Goal: Communication & Community: Answer question/provide support

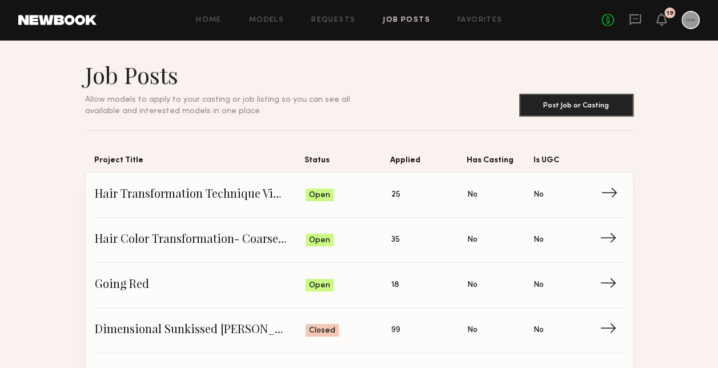
click at [198, 190] on span "Hair Transformation Technique Video" at bounding box center [200, 194] width 211 height 17
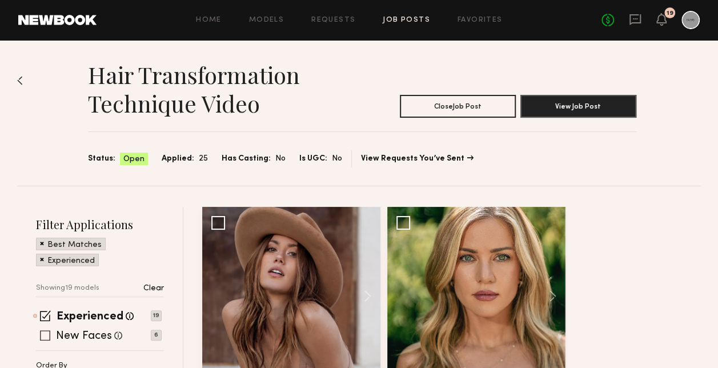
click at [46, 337] on span at bounding box center [45, 335] width 10 height 10
click at [50, 332] on div "New Faces Talent we've deemed to be in the early stages of their professional c…" at bounding box center [99, 335] width 126 height 9
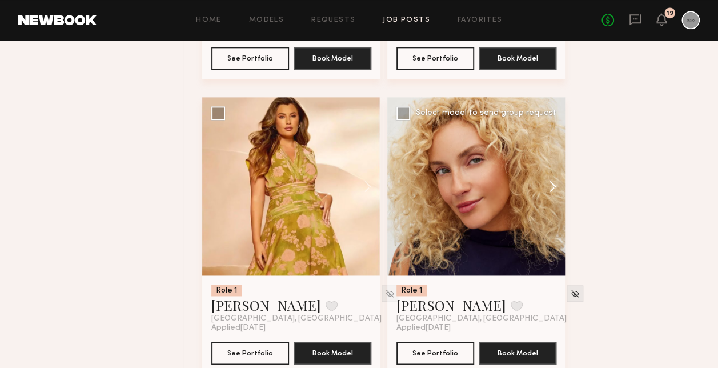
scroll to position [799, 0]
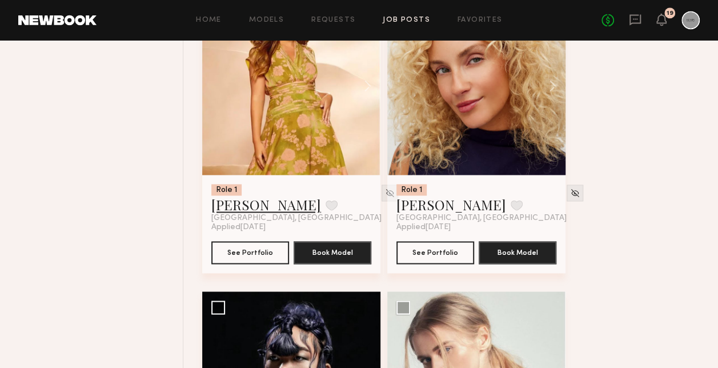
click at [240, 207] on link "[PERSON_NAME]" at bounding box center [266, 204] width 110 height 18
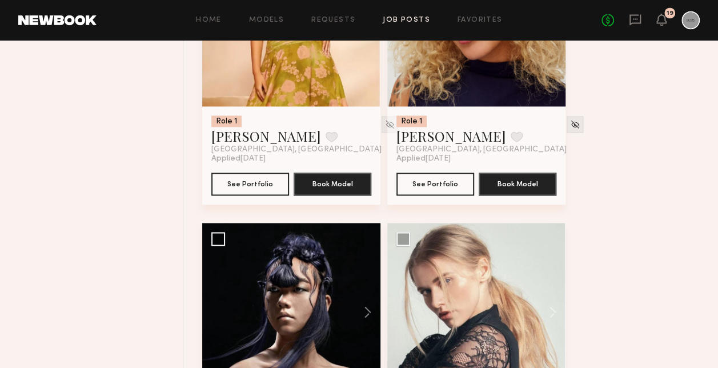
scroll to position [971, 0]
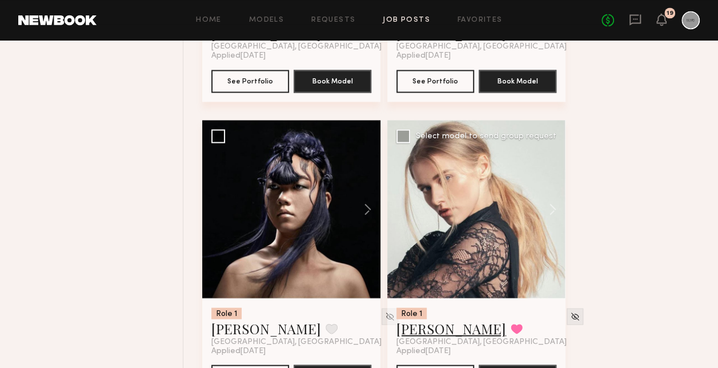
click at [431, 327] on link "Alena S." at bounding box center [451, 328] width 110 height 18
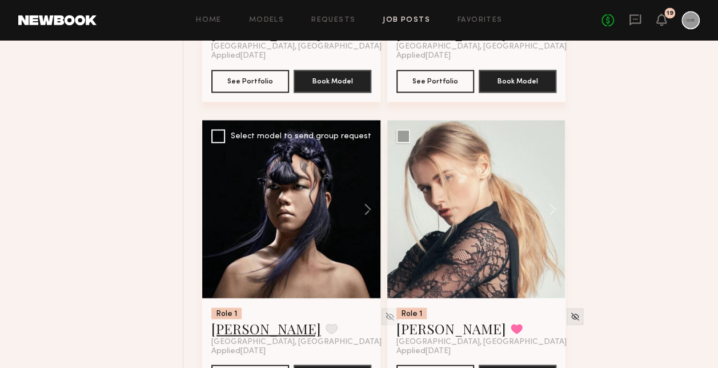
click at [229, 334] on link "Joan C." at bounding box center [266, 328] width 110 height 18
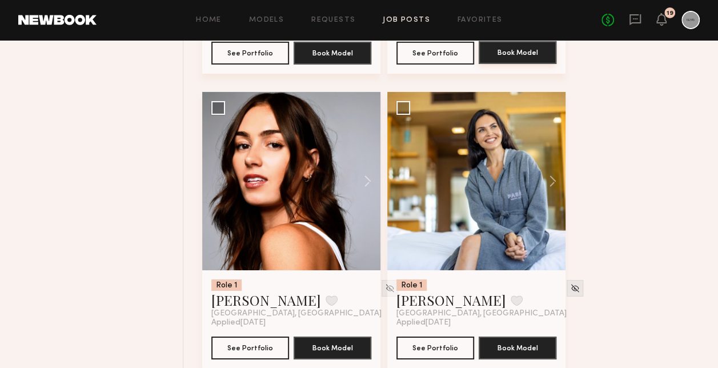
scroll to position [1885, 0]
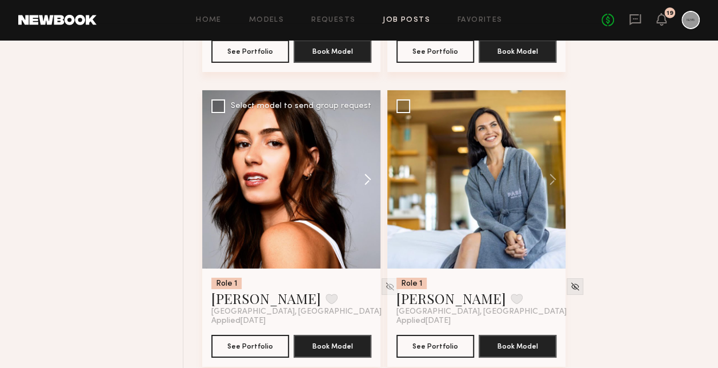
click at [366, 185] on button at bounding box center [362, 179] width 37 height 178
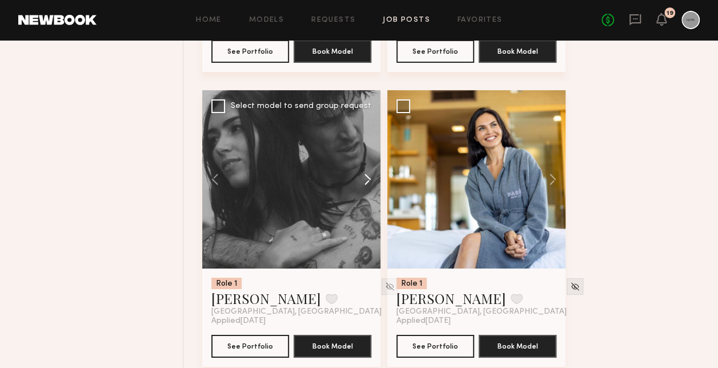
click at [366, 185] on button at bounding box center [362, 179] width 37 height 178
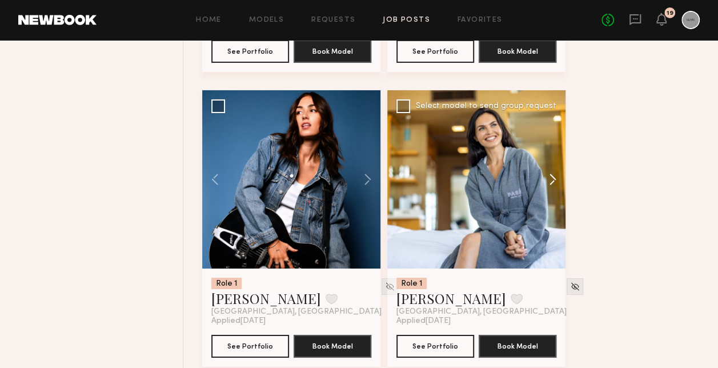
click at [552, 182] on button at bounding box center [547, 179] width 37 height 178
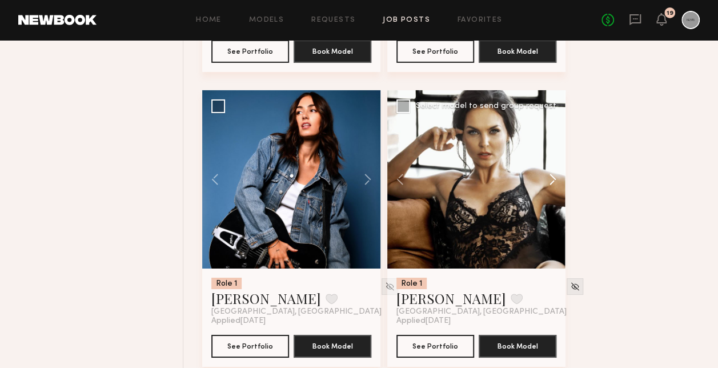
click at [552, 182] on button at bounding box center [547, 179] width 37 height 178
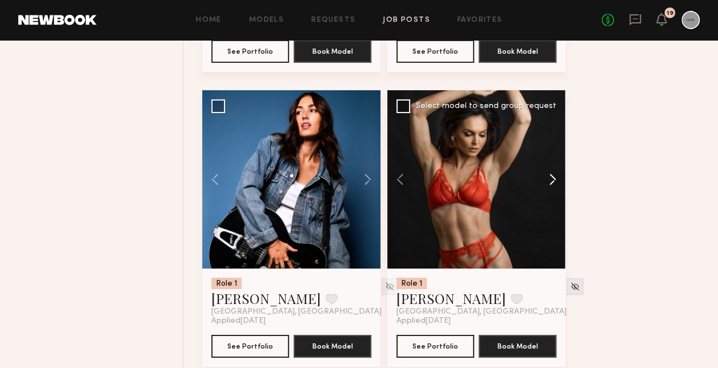
click at [552, 182] on button at bounding box center [547, 179] width 37 height 178
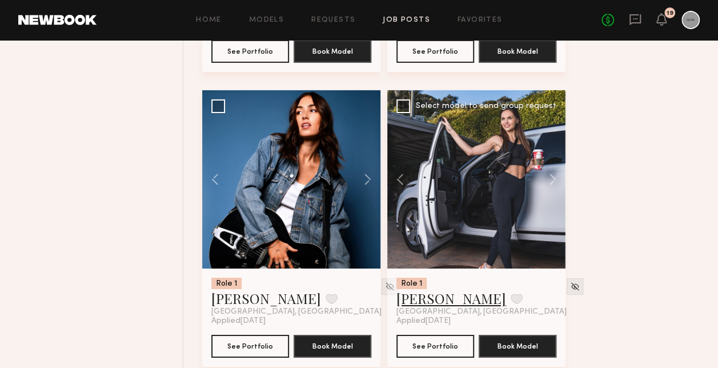
click at [427, 297] on link "Anna O." at bounding box center [451, 298] width 110 height 18
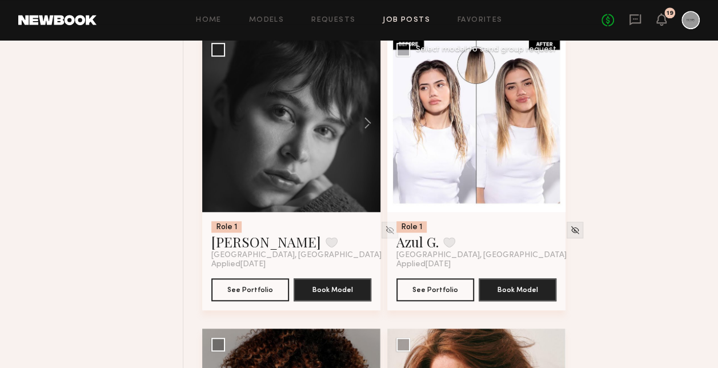
scroll to position [2513, 0]
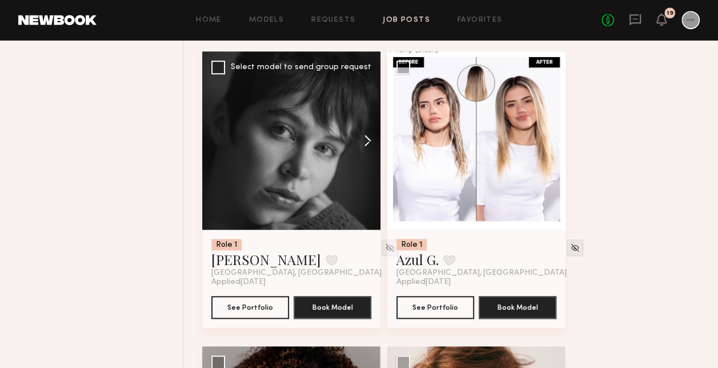
click at [370, 141] on button at bounding box center [362, 140] width 37 height 178
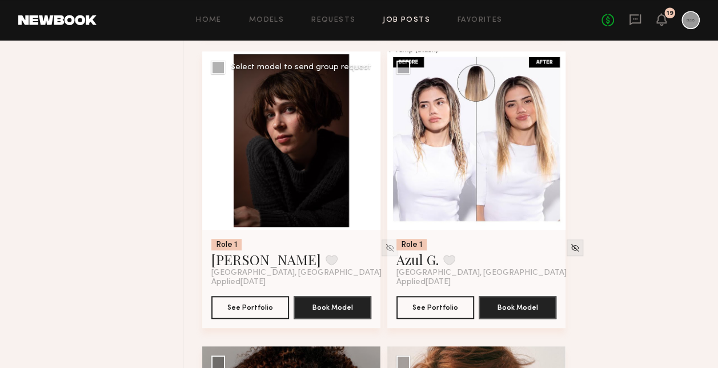
click at [370, 141] on button at bounding box center [362, 140] width 37 height 178
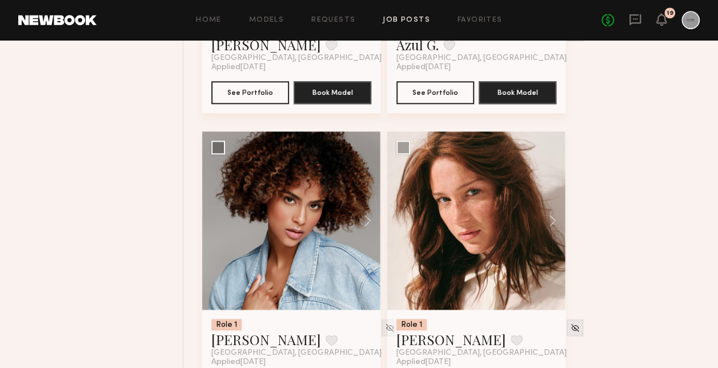
scroll to position [2798, 0]
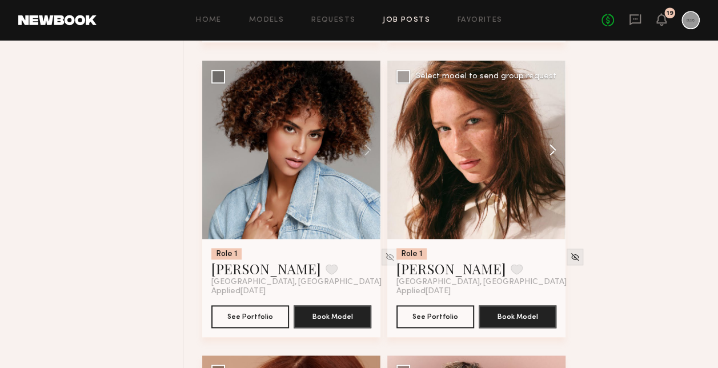
click at [548, 148] on button at bounding box center [547, 150] width 37 height 178
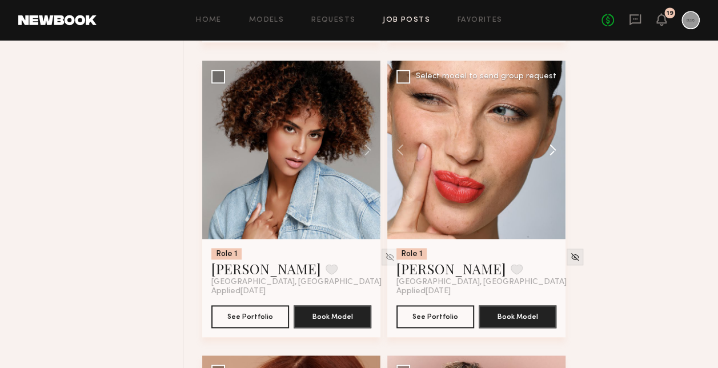
click at [548, 148] on button at bounding box center [547, 150] width 37 height 178
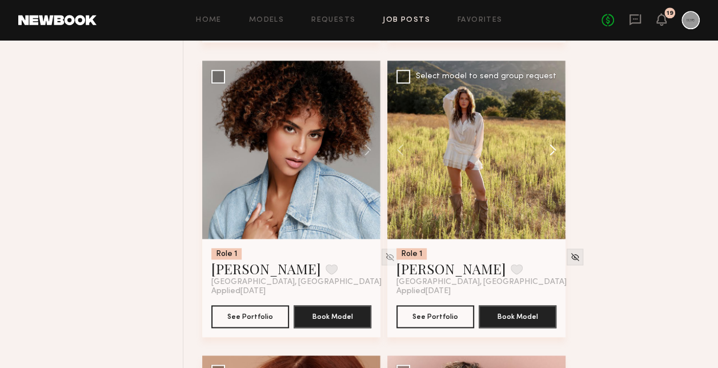
click at [548, 148] on button at bounding box center [547, 150] width 37 height 178
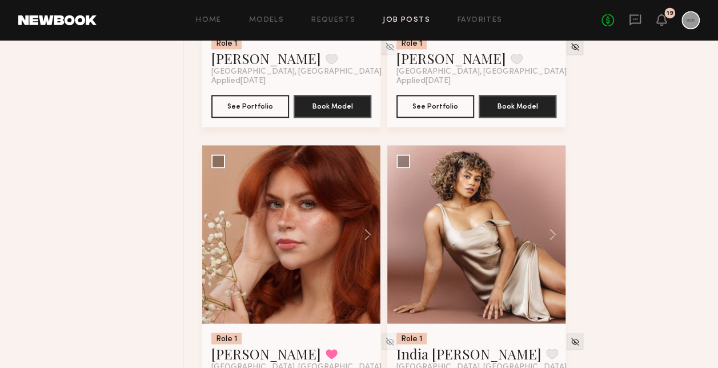
scroll to position [3027, 0]
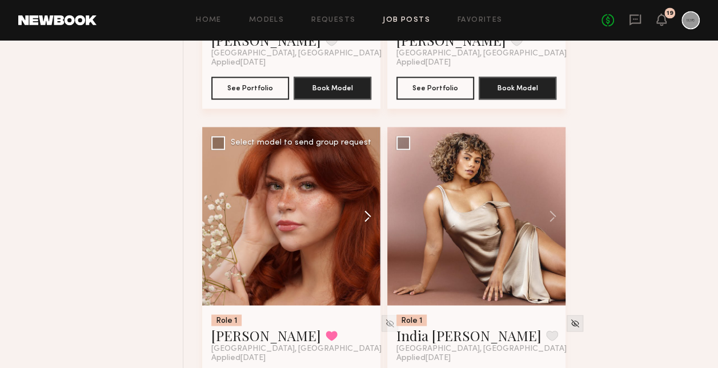
click at [361, 212] on button at bounding box center [362, 216] width 37 height 178
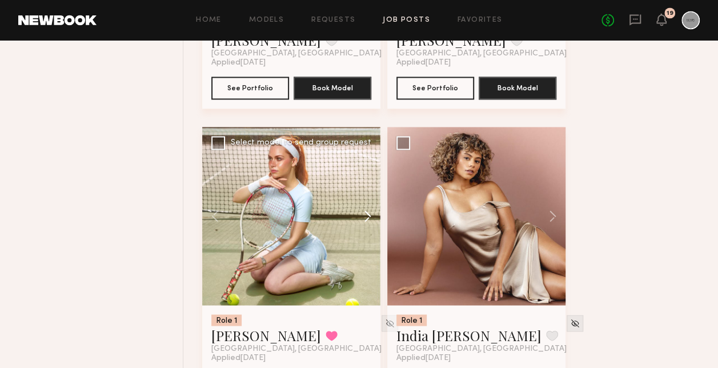
click at [361, 212] on button at bounding box center [362, 216] width 37 height 178
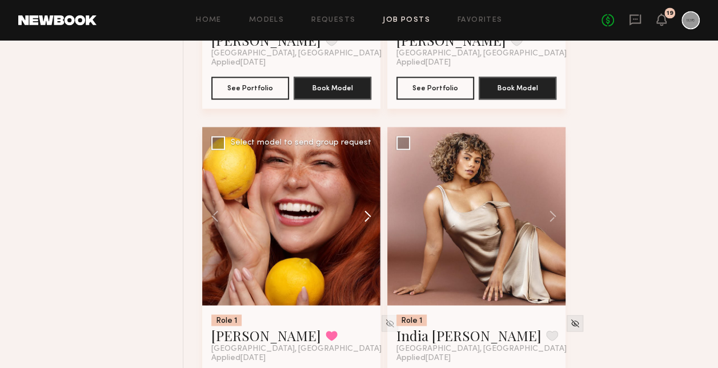
click at [361, 212] on button at bounding box center [362, 216] width 37 height 178
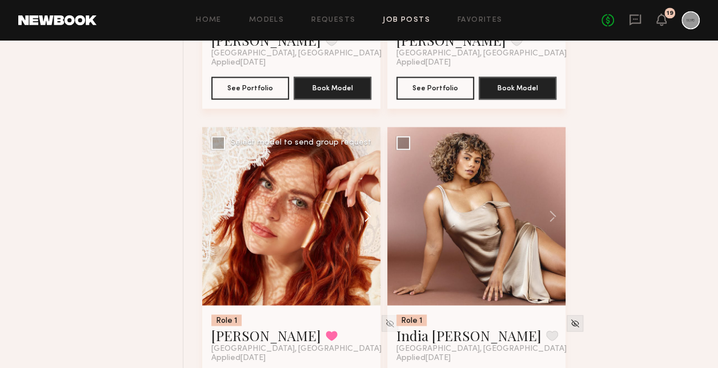
click at [361, 212] on button at bounding box center [362, 216] width 37 height 178
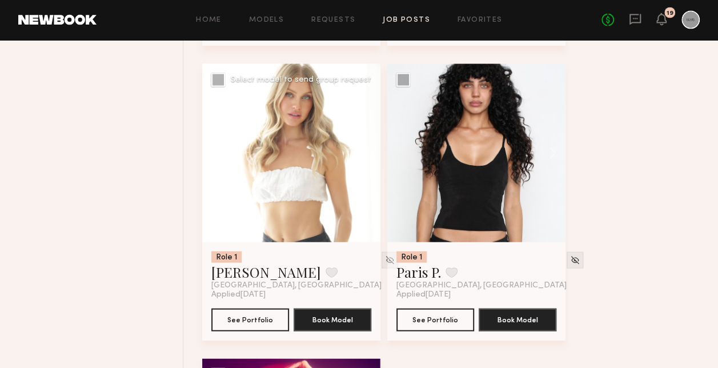
scroll to position [3369, 0]
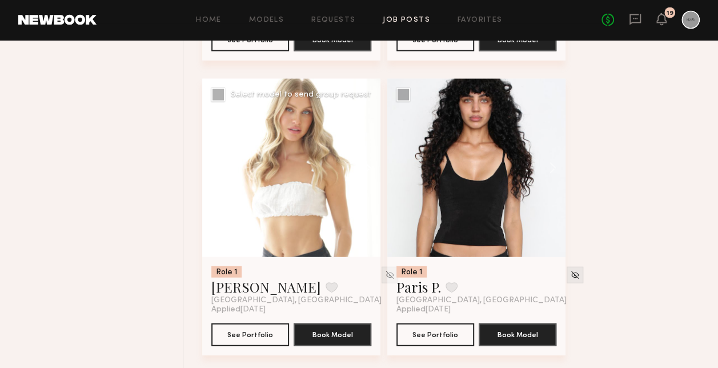
click at [365, 178] on button at bounding box center [362, 168] width 37 height 178
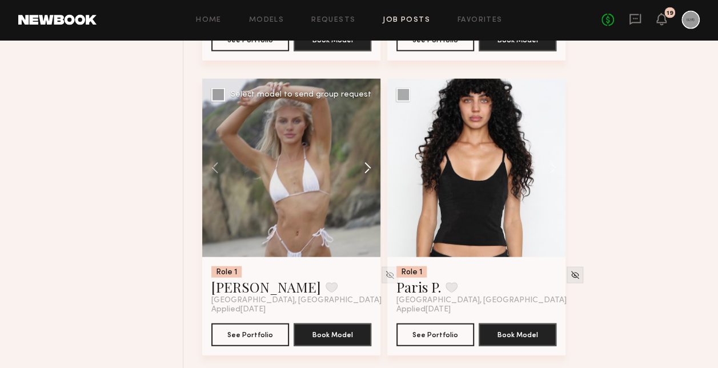
click at [365, 178] on button at bounding box center [362, 168] width 37 height 178
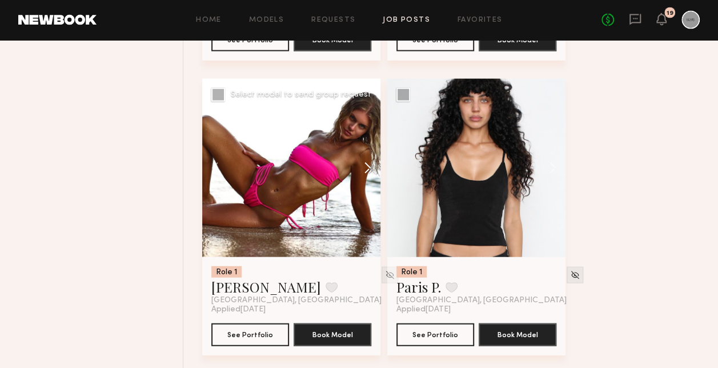
click at [365, 178] on button at bounding box center [362, 168] width 37 height 178
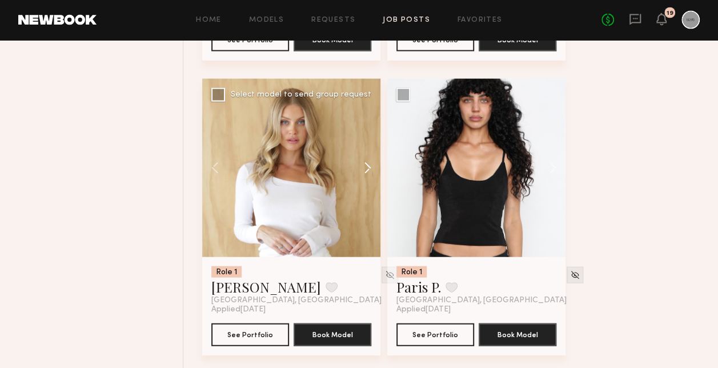
click at [365, 178] on button at bounding box center [362, 168] width 37 height 178
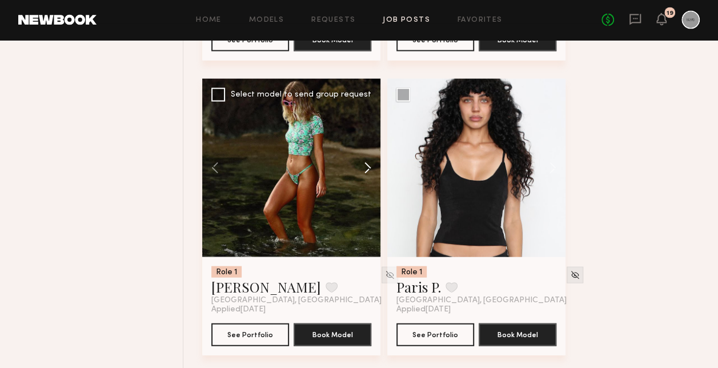
click at [365, 178] on button at bounding box center [362, 168] width 37 height 178
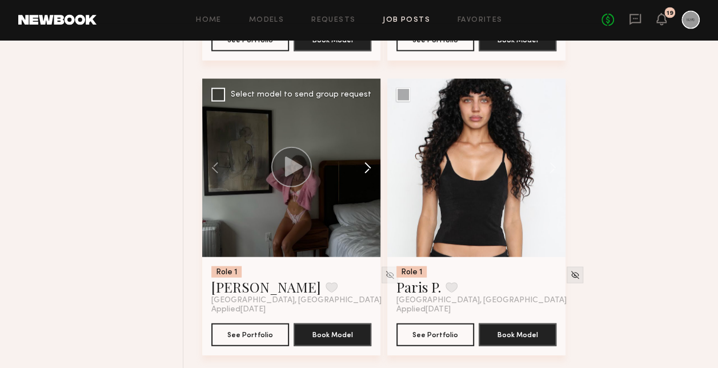
click at [365, 178] on button at bounding box center [362, 168] width 37 height 178
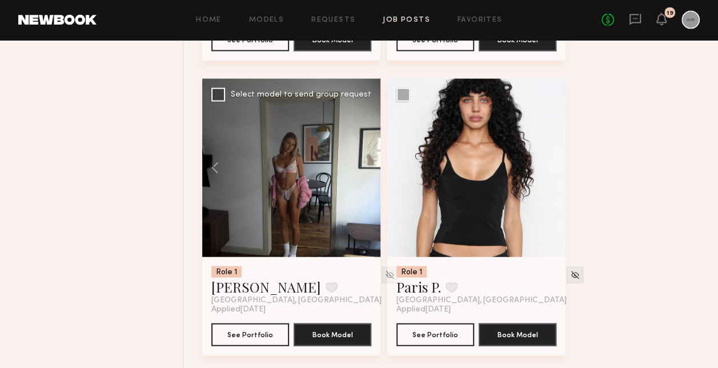
click at [365, 178] on div at bounding box center [291, 168] width 178 height 178
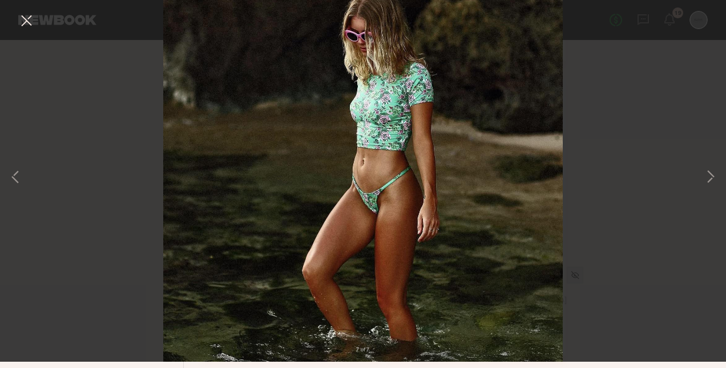
click at [17, 32] on button at bounding box center [26, 27] width 18 height 21
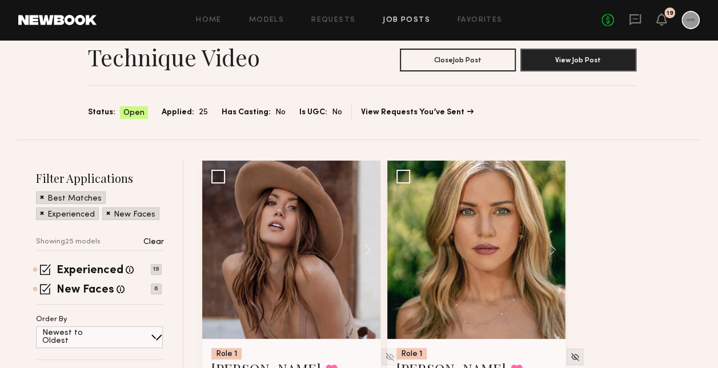
scroll to position [57, 0]
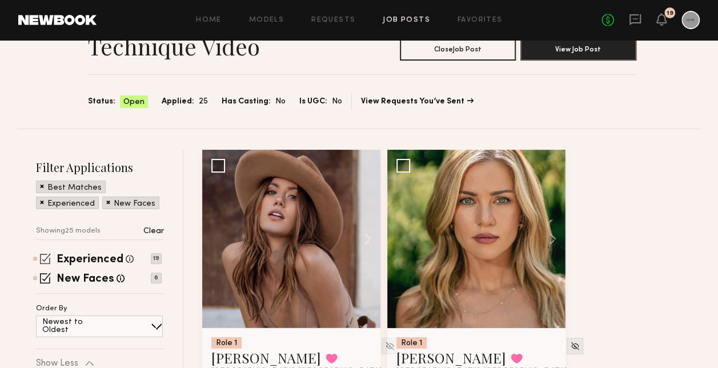
click at [49, 258] on span at bounding box center [45, 258] width 11 height 11
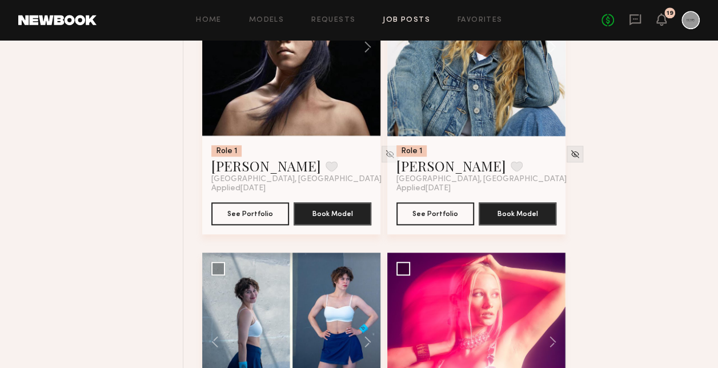
scroll to position [457, 0]
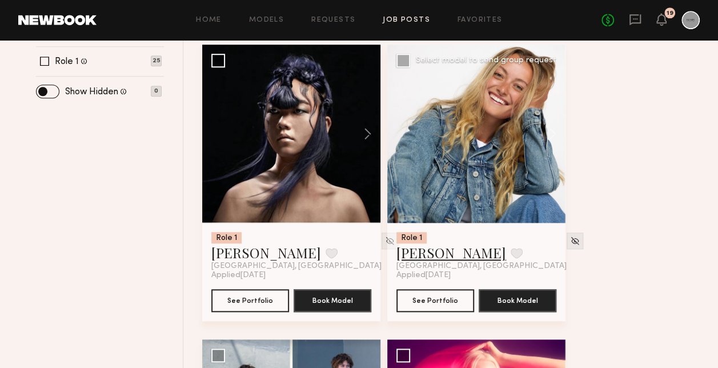
click at [401, 252] on link "Savanna C." at bounding box center [451, 252] width 110 height 18
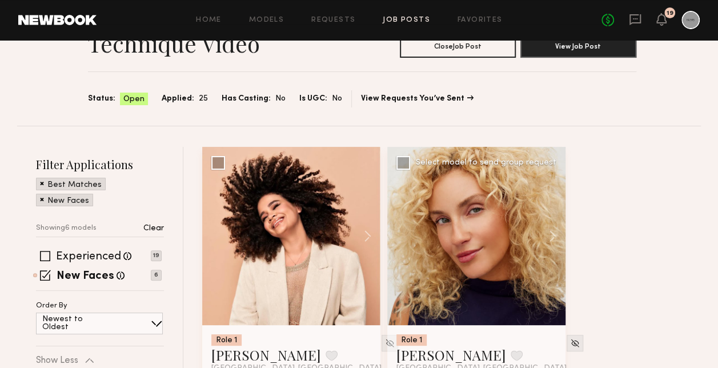
scroll to position [57, 0]
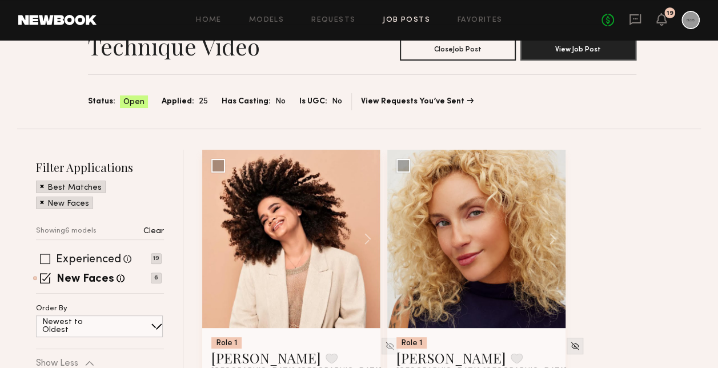
click at [42, 254] on span at bounding box center [45, 259] width 10 height 10
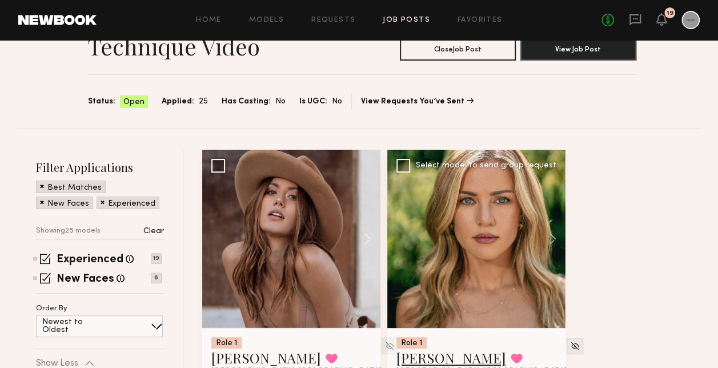
click at [432, 357] on link "[PERSON_NAME]" at bounding box center [451, 357] width 110 height 18
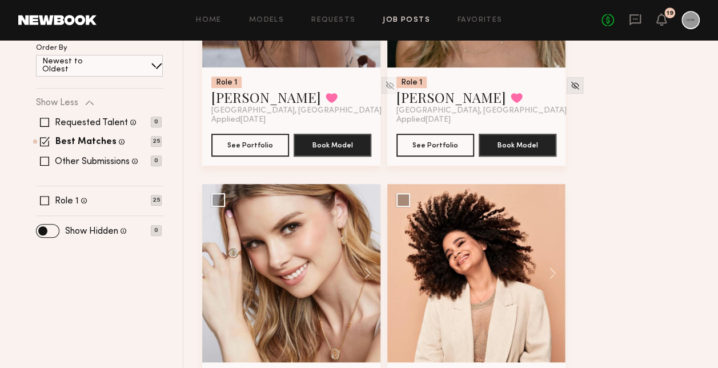
scroll to position [400, 0]
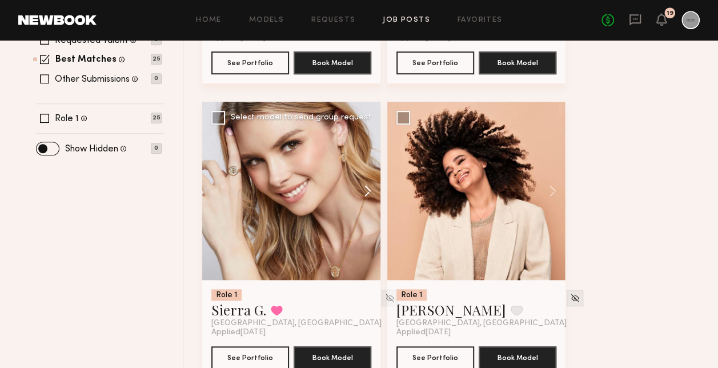
click at [362, 188] on button at bounding box center [362, 191] width 37 height 178
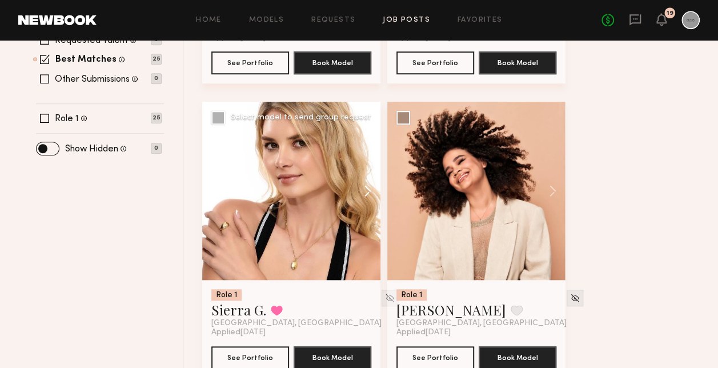
click at [362, 188] on button at bounding box center [362, 191] width 37 height 178
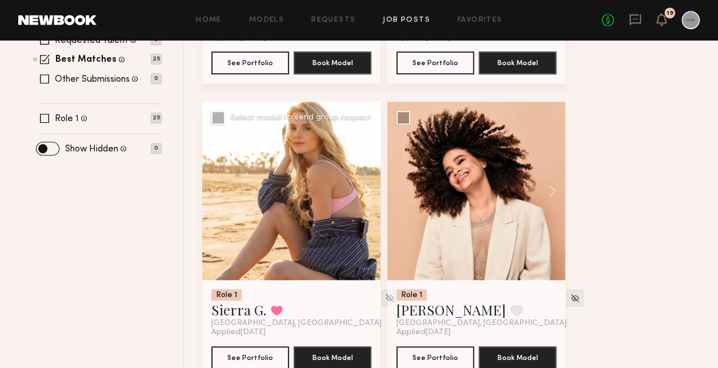
click at [362, 188] on button at bounding box center [362, 191] width 37 height 178
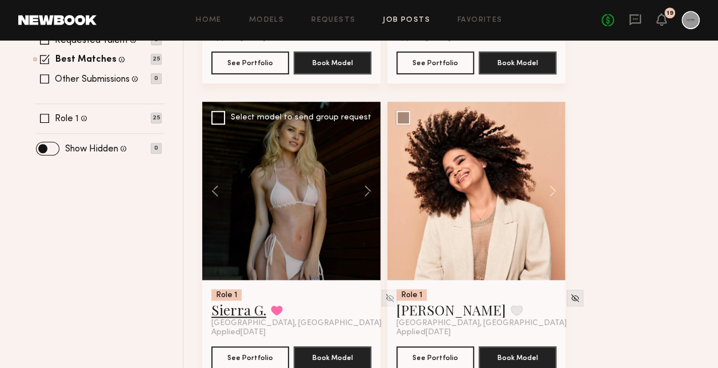
click at [243, 308] on link "Sierra G." at bounding box center [238, 309] width 55 height 18
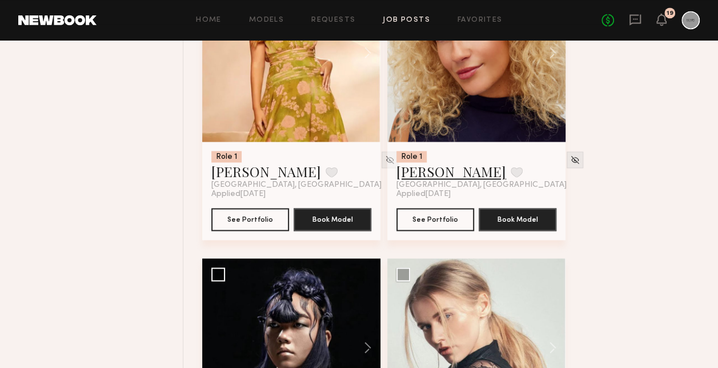
scroll to position [971, 0]
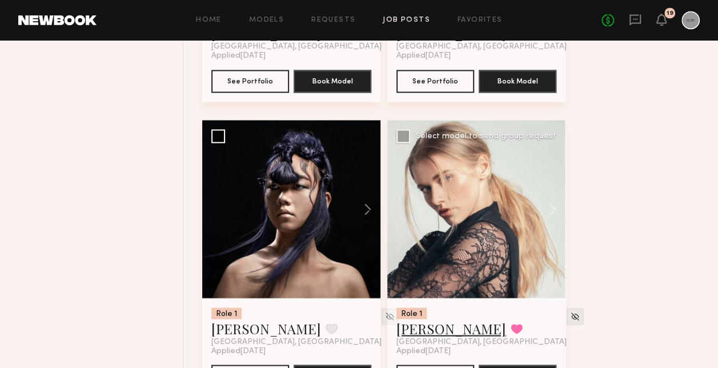
click at [440, 327] on link "Alena S." at bounding box center [451, 328] width 110 height 18
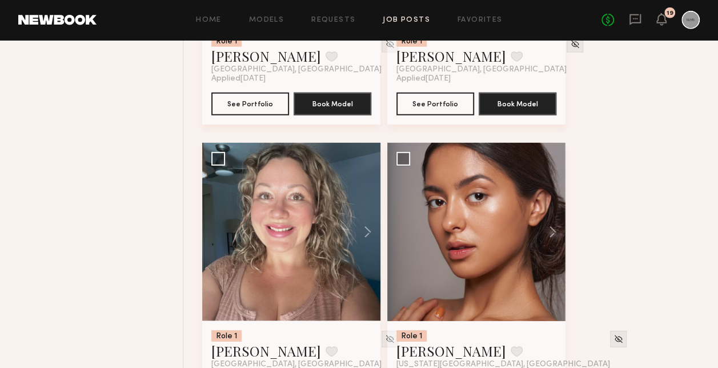
scroll to position [1428, 0]
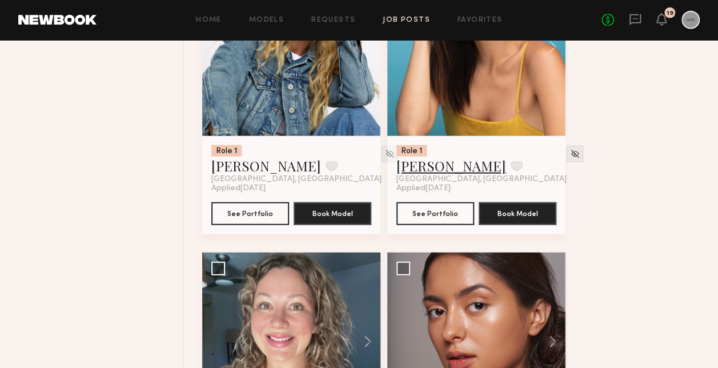
click at [443, 164] on link "Kristine W." at bounding box center [451, 165] width 110 height 18
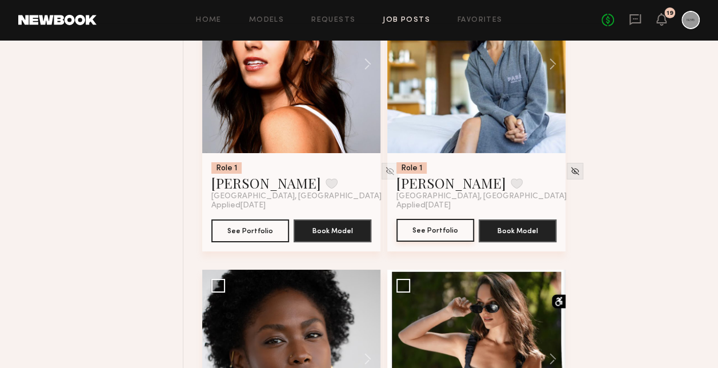
scroll to position [1999, 0]
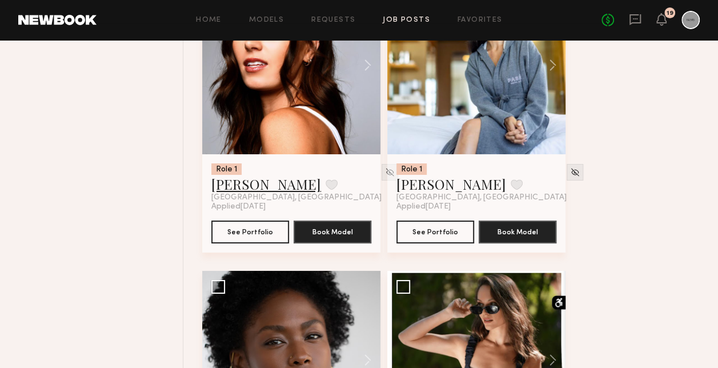
click at [235, 187] on link "Lauren G." at bounding box center [266, 184] width 110 height 18
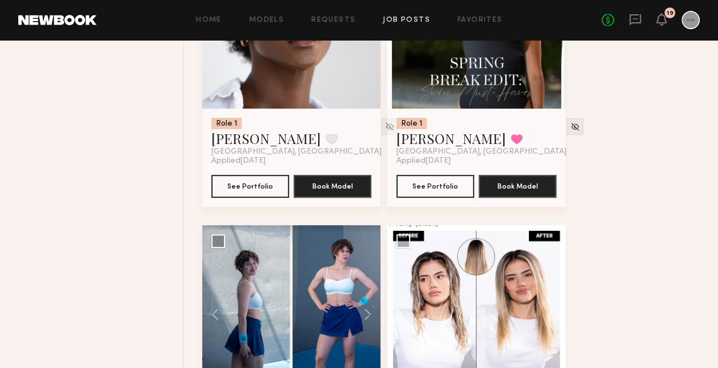
scroll to position [2284, 0]
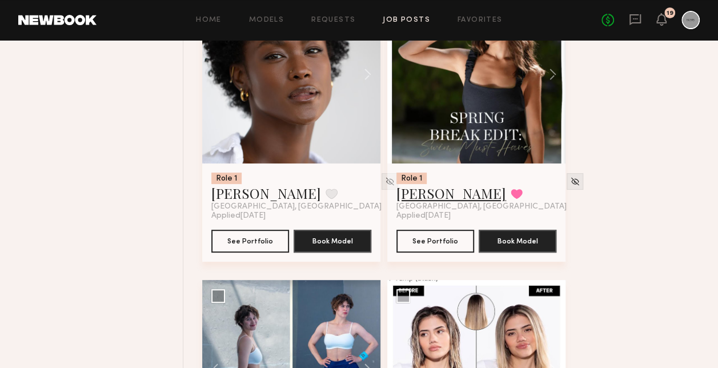
click at [434, 198] on link "Anastasiia S." at bounding box center [451, 193] width 110 height 18
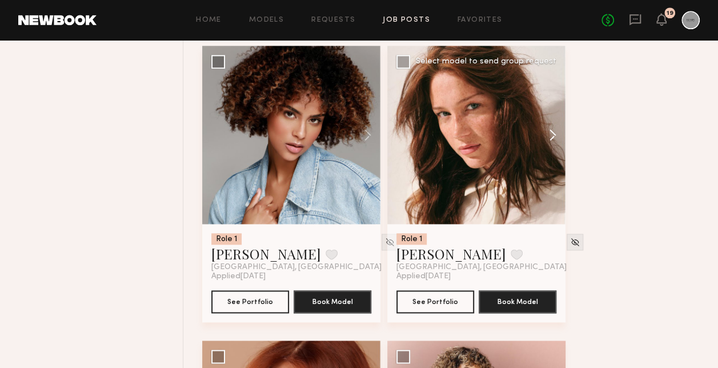
scroll to position [2798, 0]
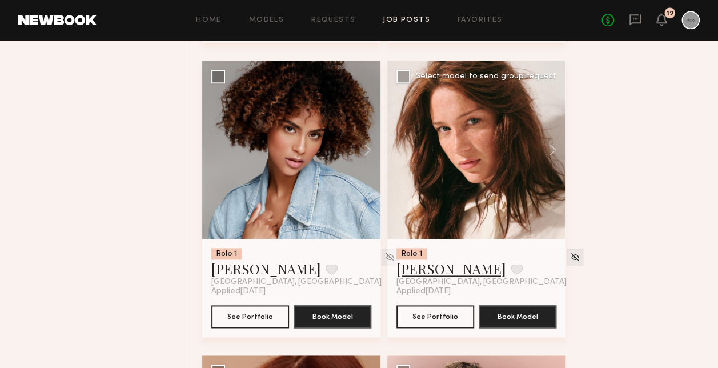
click at [430, 267] on link "Diana F." at bounding box center [451, 268] width 110 height 18
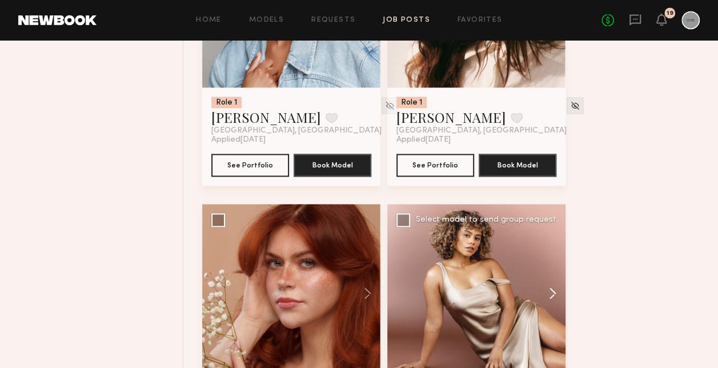
scroll to position [3027, 0]
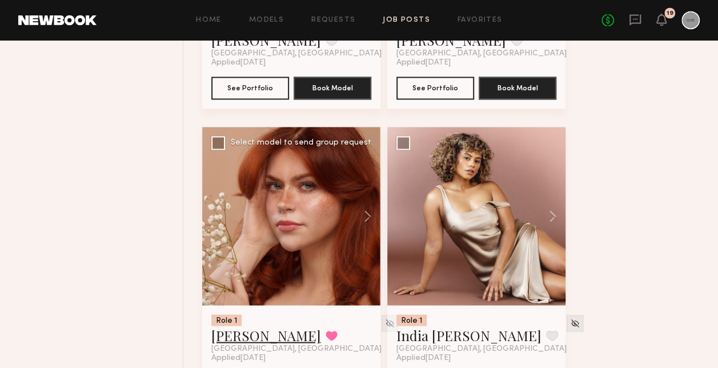
click at [254, 337] on link "Polly R." at bounding box center [266, 335] width 110 height 18
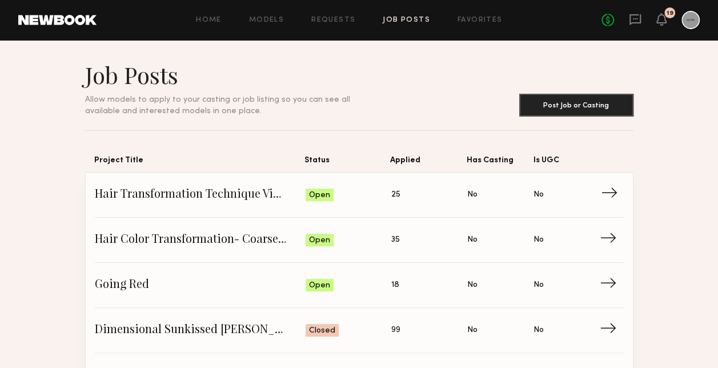
click at [357, 206] on link "Hair Transformation Technique Video Status: Open Applied: 25 Has Casting: No Is…" at bounding box center [359, 194] width 529 height 45
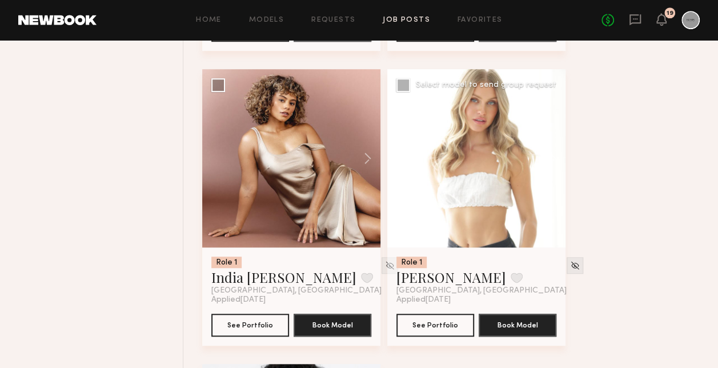
scroll to position [2513, 0]
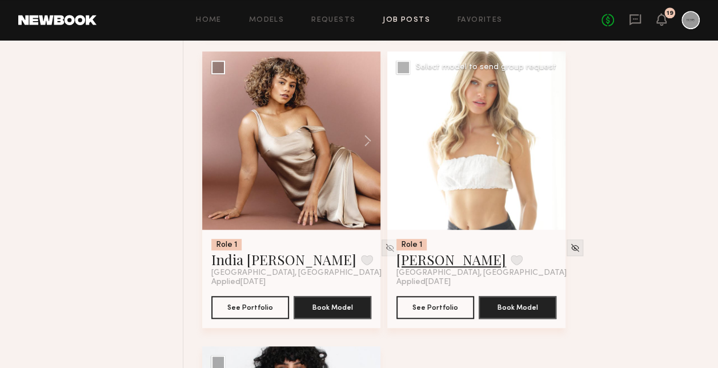
click at [447, 259] on link "Shannon U." at bounding box center [451, 259] width 110 height 18
click at [636, 19] on icon at bounding box center [635, 19] width 13 height 13
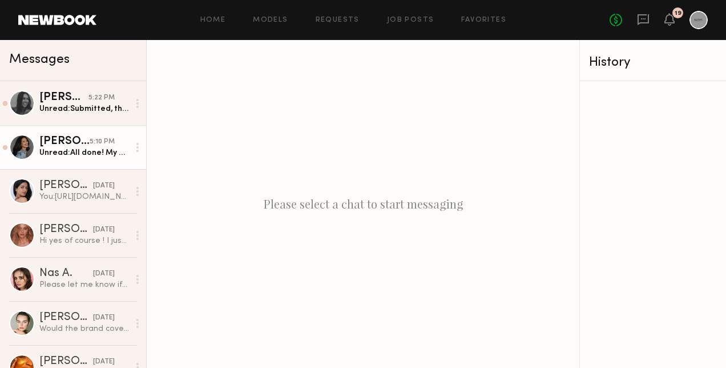
click at [67, 153] on div "Unread: All done! My hair is curlier than the current shots i just took." at bounding box center [84, 152] width 90 height 11
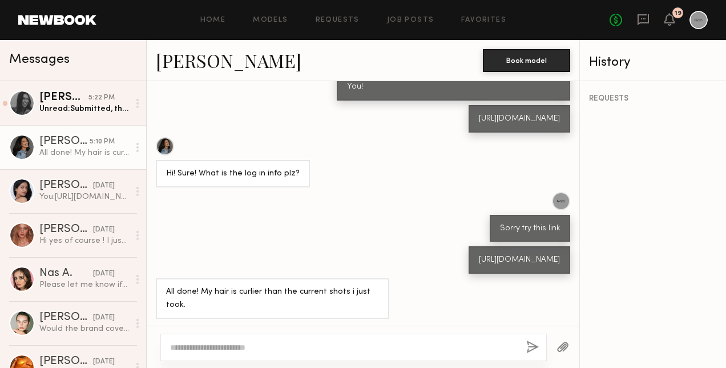
scroll to position [684, 0]
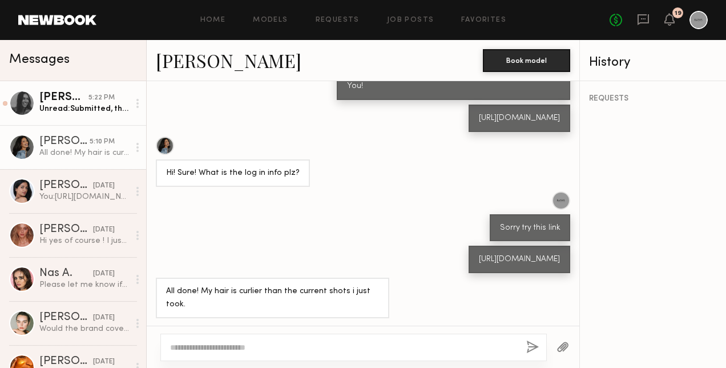
click at [66, 90] on link "Lauren G. 5:22 PM Unread: Submitted, thank you!" at bounding box center [73, 103] width 146 height 44
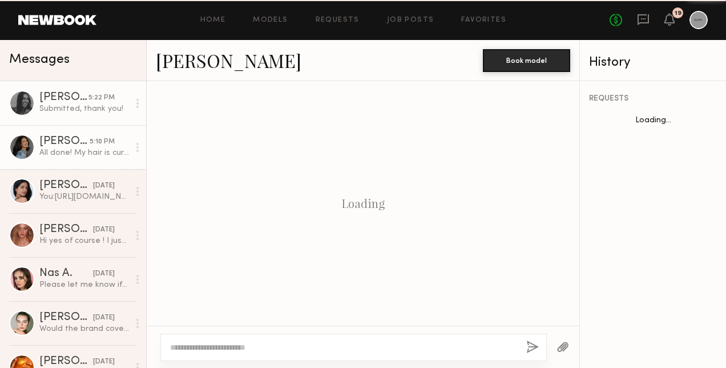
scroll to position [516, 0]
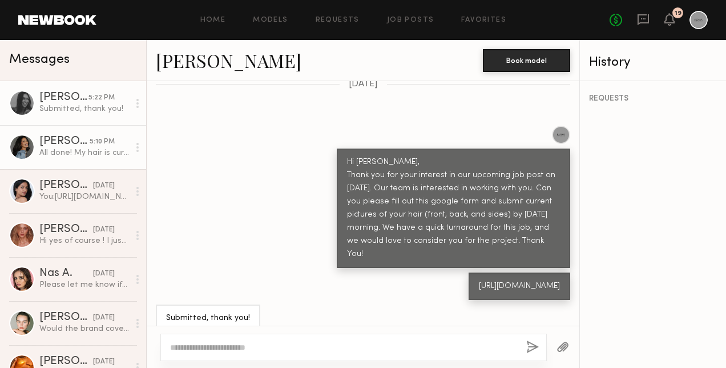
click at [85, 155] on div "All done! My hair is curlier than the current shots i just took." at bounding box center [84, 152] width 90 height 11
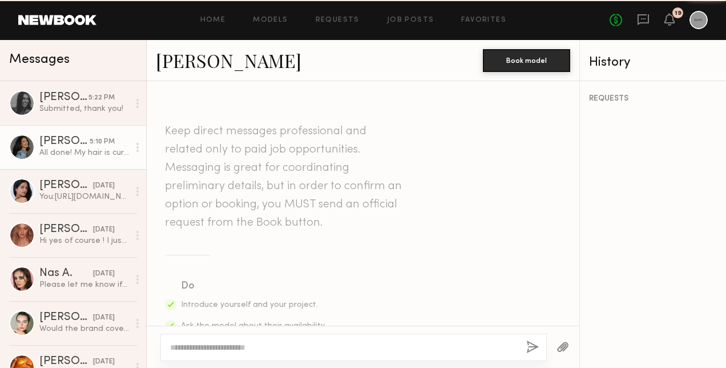
scroll to position [684, 0]
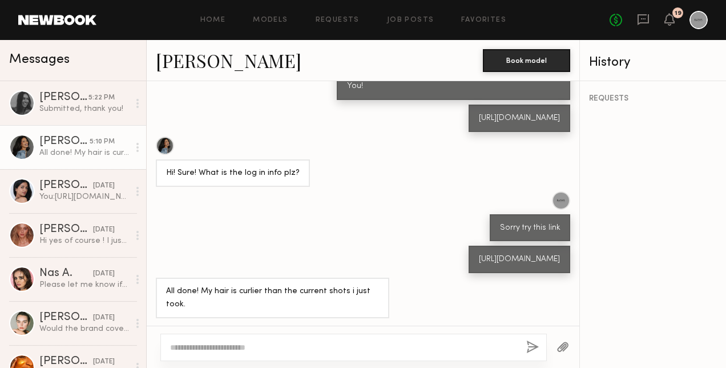
click at [206, 63] on link "[PERSON_NAME]" at bounding box center [229, 60] width 146 height 25
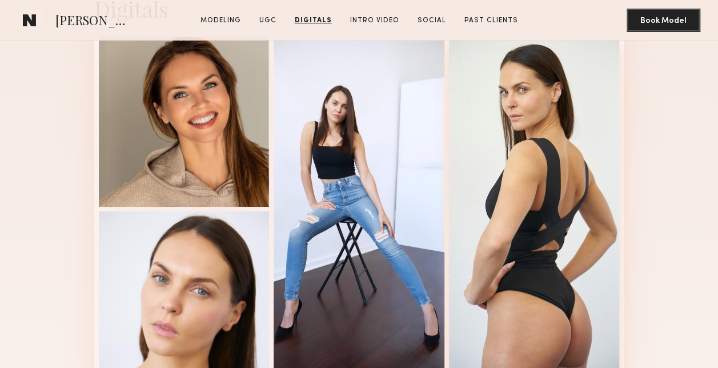
scroll to position [2170, 0]
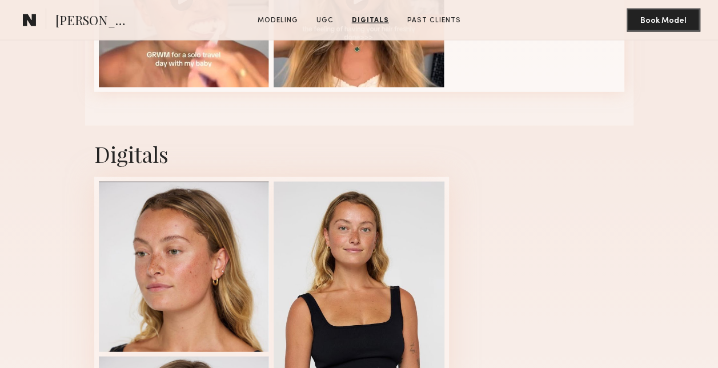
scroll to position [1199, 0]
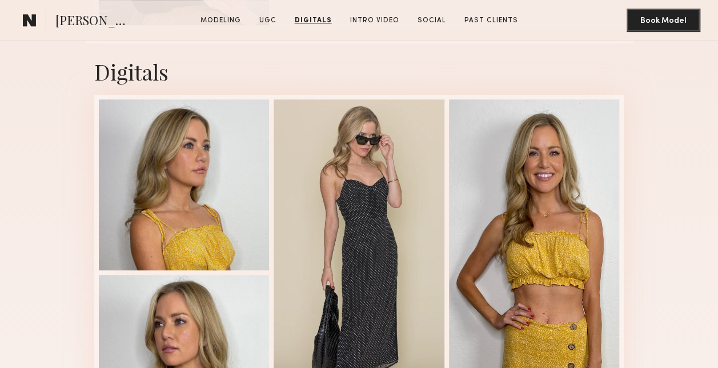
scroll to position [2398, 0]
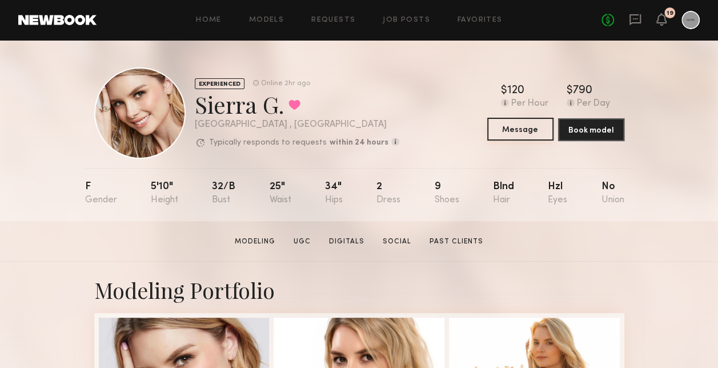
click at [529, 136] on button "Message" at bounding box center [520, 129] width 66 height 23
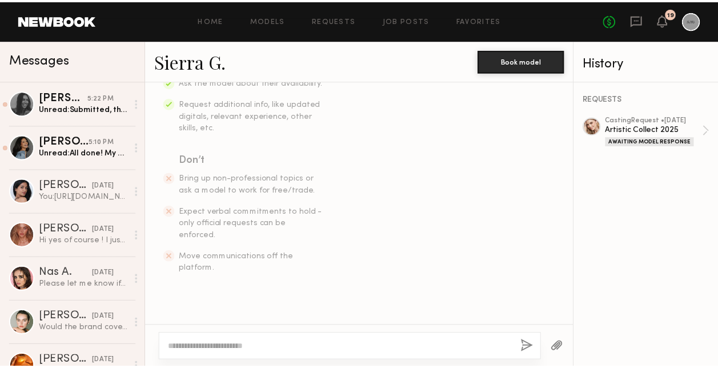
scroll to position [243, 0]
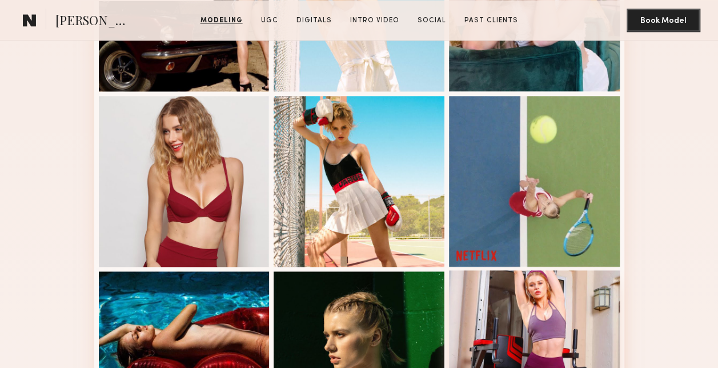
scroll to position [571, 0]
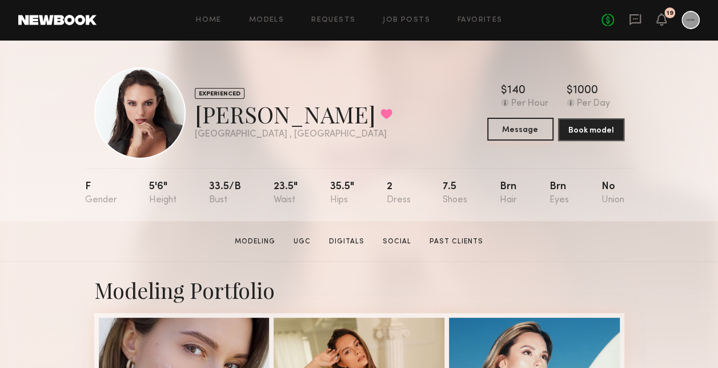
click at [530, 140] on button "Message" at bounding box center [520, 129] width 66 height 23
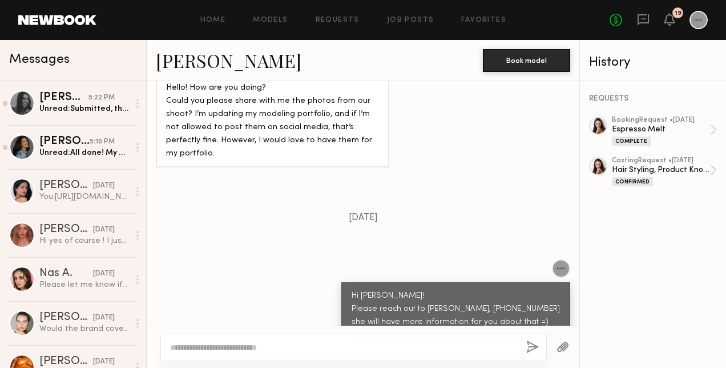
scroll to position [920, 0]
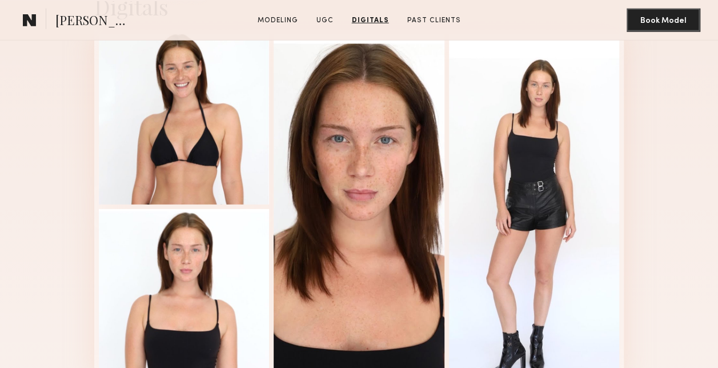
scroll to position [1599, 0]
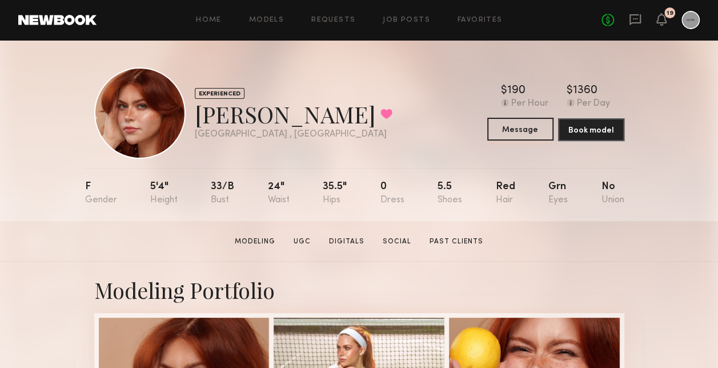
click at [549, 128] on button "Message" at bounding box center [520, 129] width 66 height 23
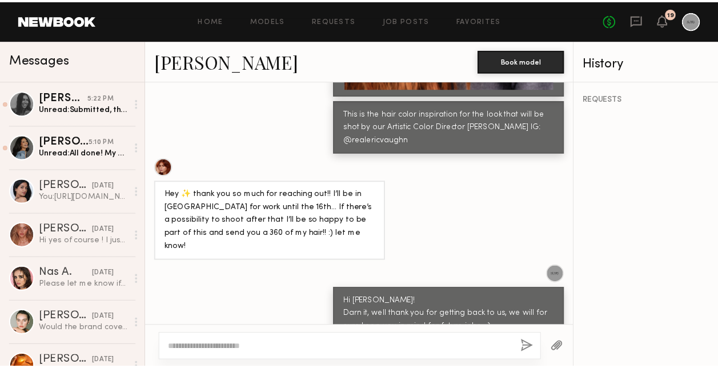
scroll to position [882, 0]
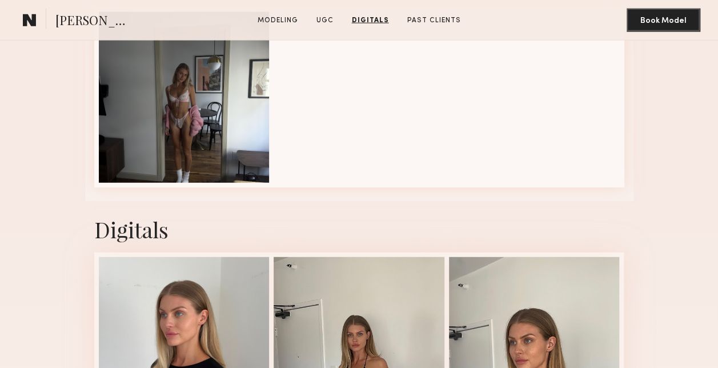
scroll to position [1199, 0]
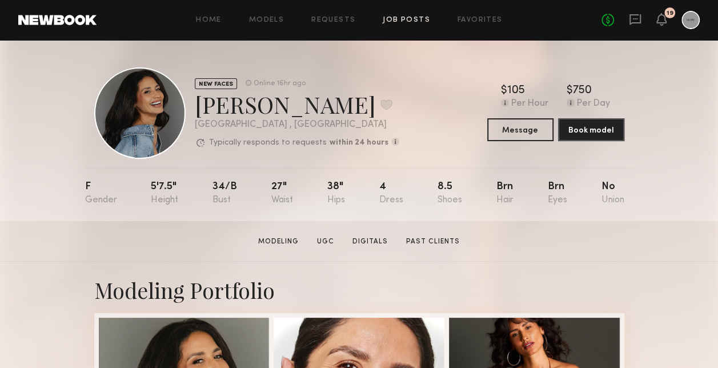
click at [396, 18] on link "Job Posts" at bounding box center [406, 20] width 47 height 7
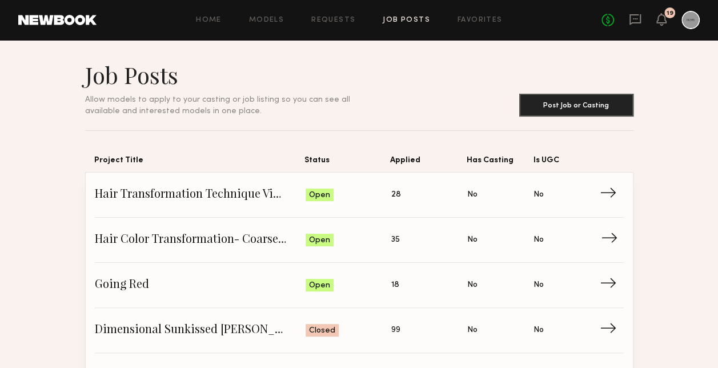
click at [226, 231] on span "Hair Color Transformation- Coarse Thick Hair" at bounding box center [200, 239] width 211 height 17
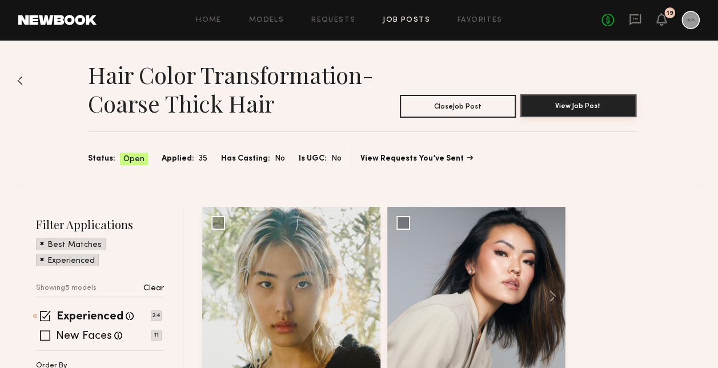
click at [563, 100] on button "View Job Post" at bounding box center [578, 105] width 116 height 23
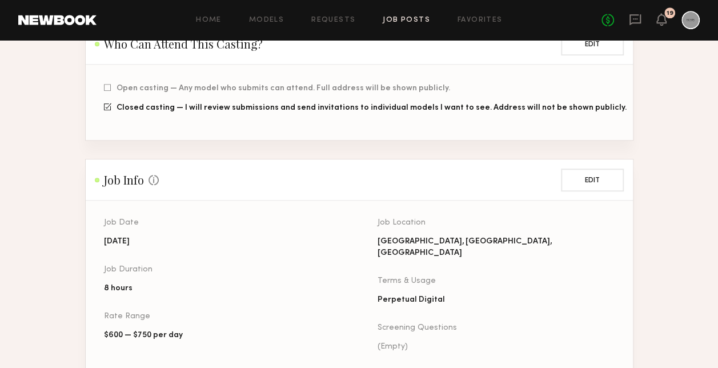
scroll to position [400, 0]
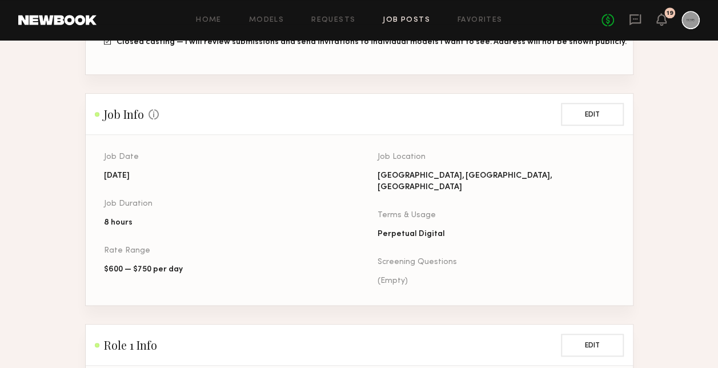
click at [407, 21] on link "Job Posts" at bounding box center [406, 20] width 47 height 7
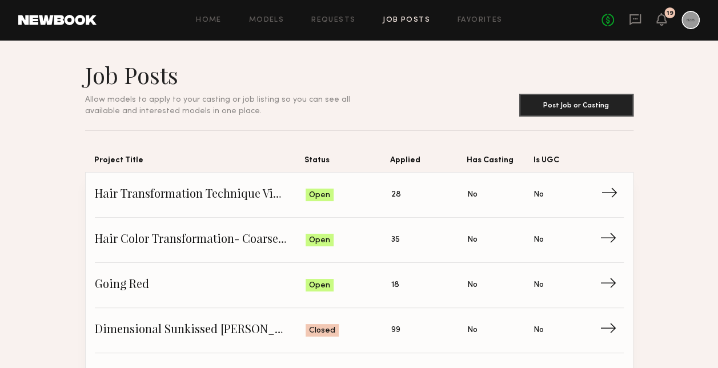
click at [199, 186] on span "Hair Transformation Technique Video" at bounding box center [200, 194] width 211 height 17
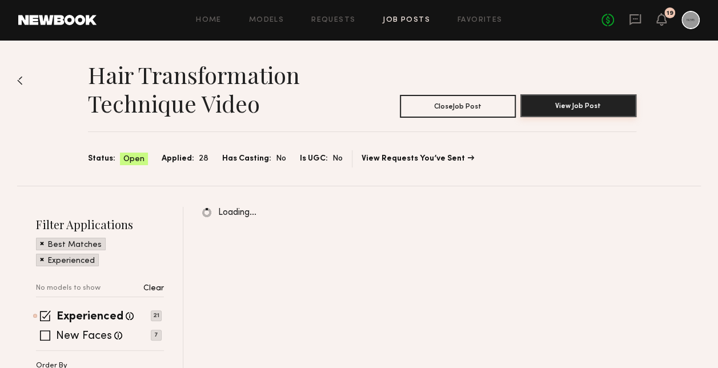
click at [561, 112] on button "View Job Post" at bounding box center [578, 105] width 116 height 23
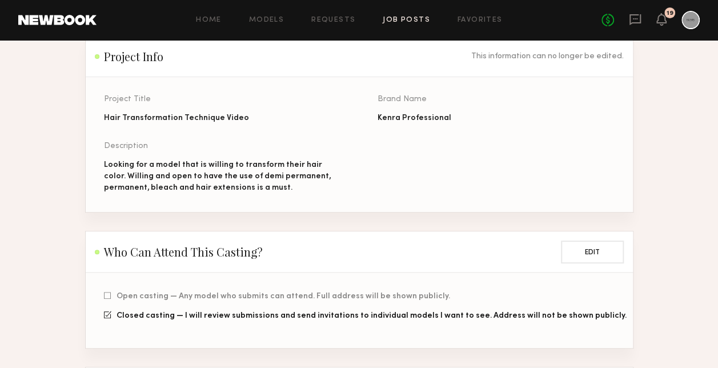
scroll to position [114, 0]
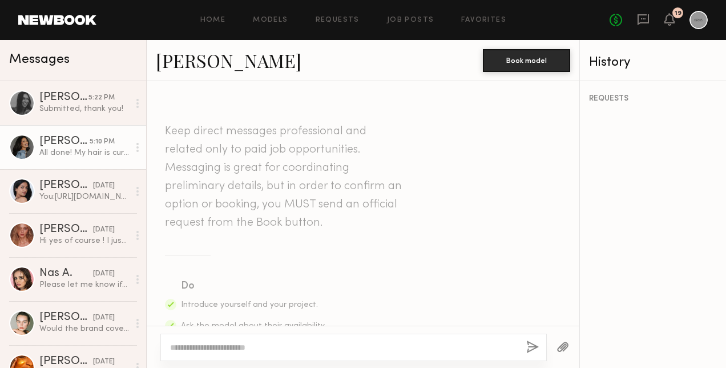
scroll to position [684, 0]
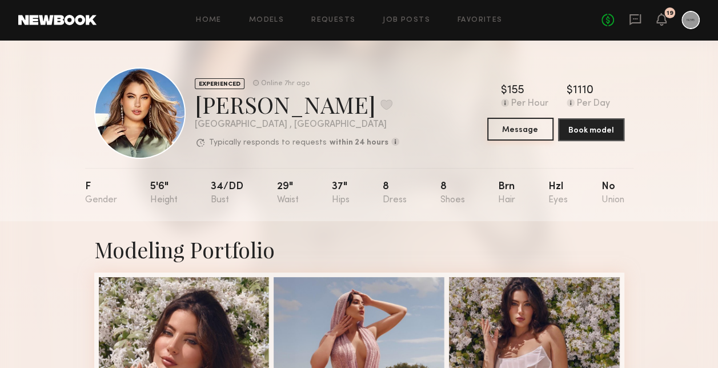
click at [511, 123] on button "Message" at bounding box center [520, 129] width 66 height 23
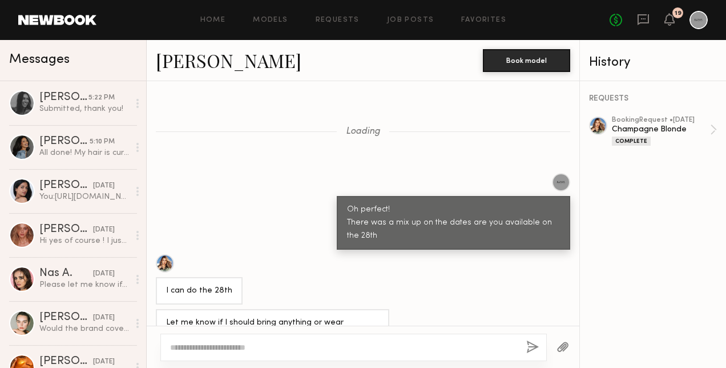
scroll to position [1104, 0]
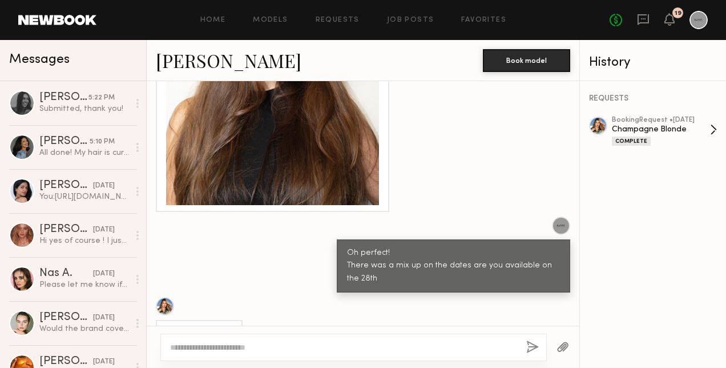
click at [693, 127] on div "Champagne Blonde" at bounding box center [661, 129] width 98 height 11
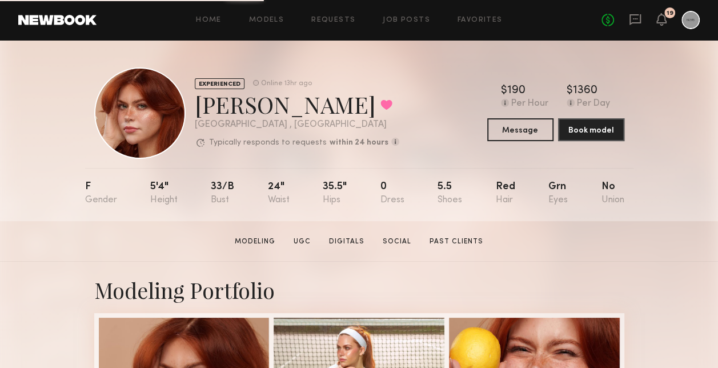
drag, startPoint x: 321, startPoint y: 0, endPoint x: 230, endPoint y: 179, distance: 201.3
click at [230, 179] on div "F 5'4" 33/b 24" 35.5" 0 5.5 Red Grn No" at bounding box center [354, 194] width 539 height 53
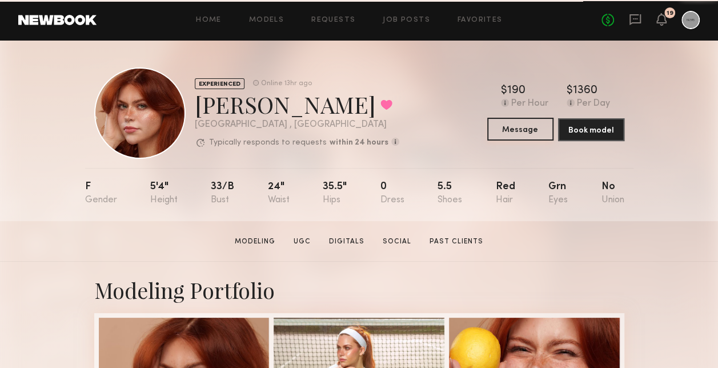
click at [500, 136] on button "Message" at bounding box center [520, 129] width 66 height 23
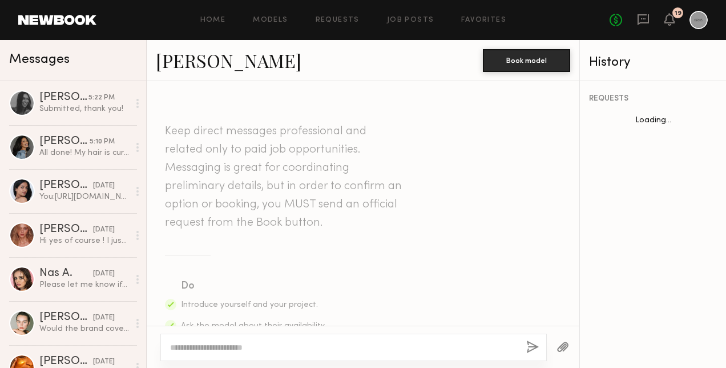
scroll to position [1054, 0]
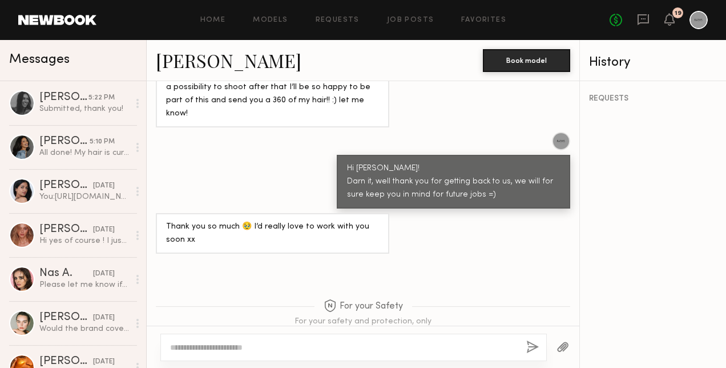
click at [320, 340] on div at bounding box center [353, 347] width 387 height 27
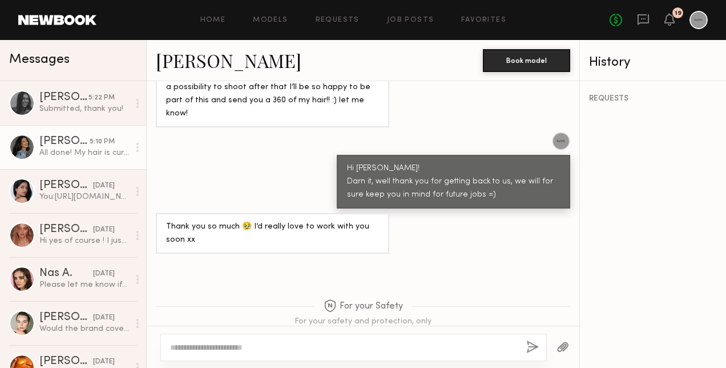
click at [27, 138] on div at bounding box center [22, 147] width 26 height 26
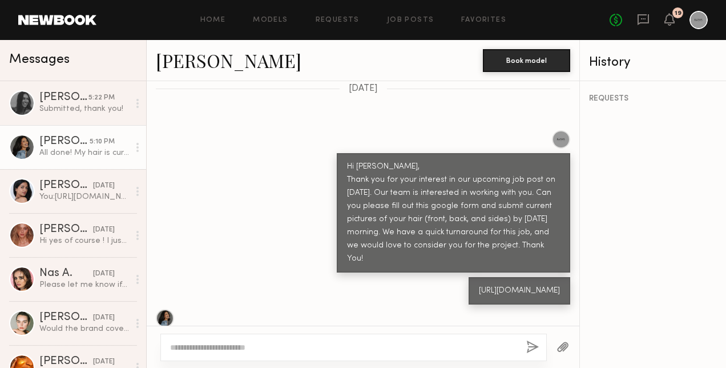
scroll to position [513, 0]
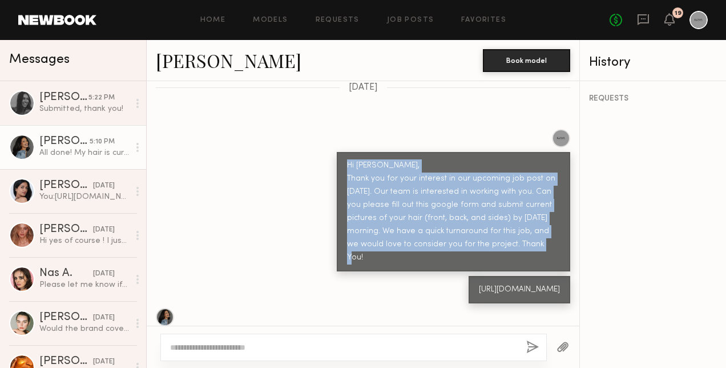
drag, startPoint x: 533, startPoint y: 215, endPoint x: 335, endPoint y: 139, distance: 212.8
click at [337, 152] on div "Hi Andrea, Thank you for your interest in our upcoming job post on 10/29/25. Ou…" at bounding box center [454, 211] width 234 height 119
drag, startPoint x: 335, startPoint y: 139, endPoint x: 345, endPoint y: 137, distance: 10.4
copy div "Hi Andrea, Thank you for your interest in our upcoming job post on 10/29/25. Ou…"
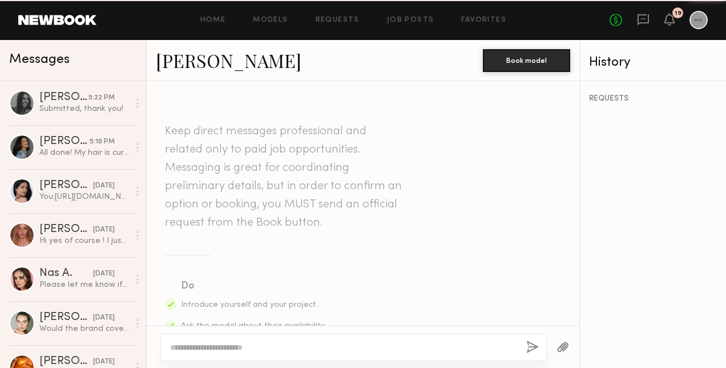
scroll to position [1054, 0]
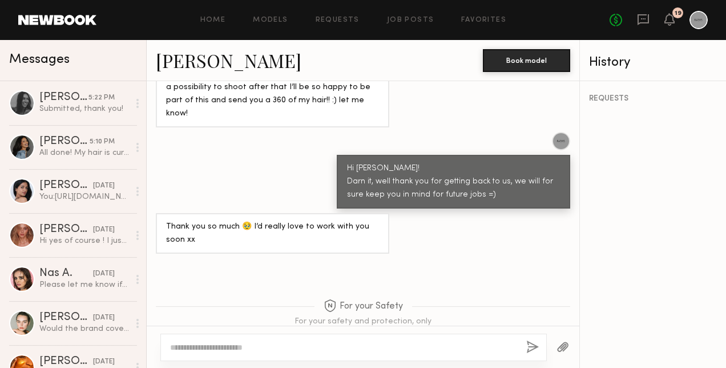
click at [294, 340] on div at bounding box center [353, 347] width 387 height 27
click at [289, 347] on textarea at bounding box center [343, 346] width 347 height 11
paste textarea "**********"
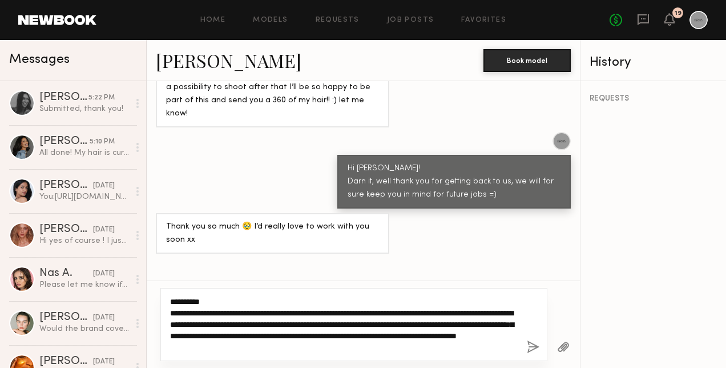
click at [207, 302] on textarea "**********" at bounding box center [344, 324] width 348 height 57
click at [389, 312] on textarea "**********" at bounding box center [344, 324] width 348 height 57
click at [348, 336] on textarea "**********" at bounding box center [344, 324] width 348 height 57
type textarea "**********"
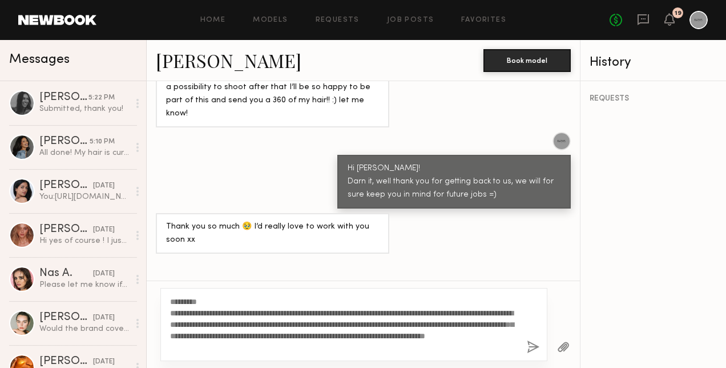
click at [532, 346] on button "button" at bounding box center [533, 347] width 13 height 14
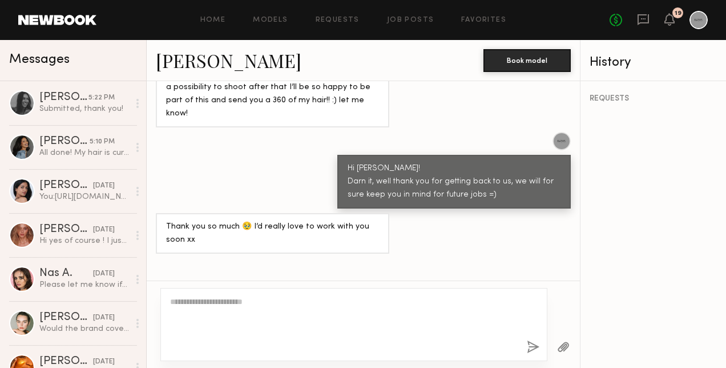
scroll to position [1365, 0]
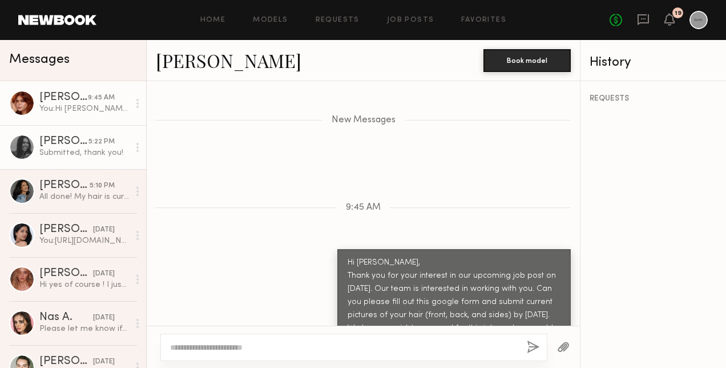
click at [75, 150] on div "Submitted, thank you!" at bounding box center [84, 152] width 90 height 11
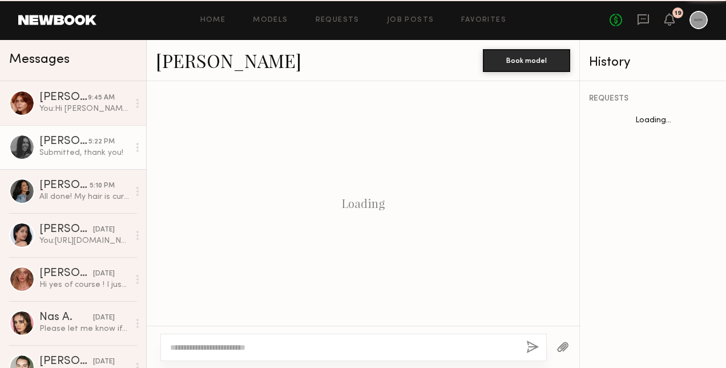
scroll to position [516, 0]
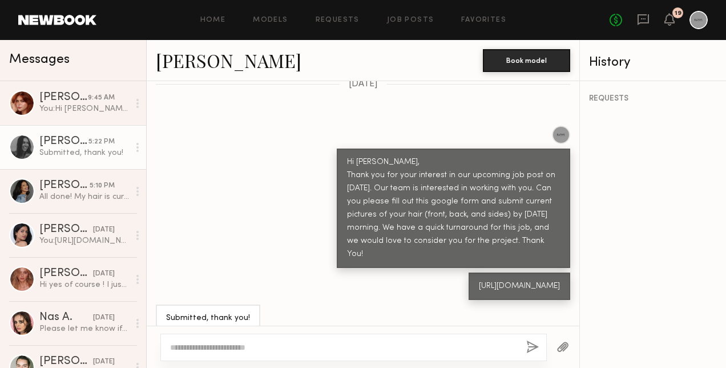
drag, startPoint x: 384, startPoint y: 271, endPoint x: 339, endPoint y: 242, distance: 53.4
click at [479, 280] on div "[URL][DOMAIN_NAME]" at bounding box center [519, 286] width 81 height 13
copy div "[URL][DOMAIN_NAME]"
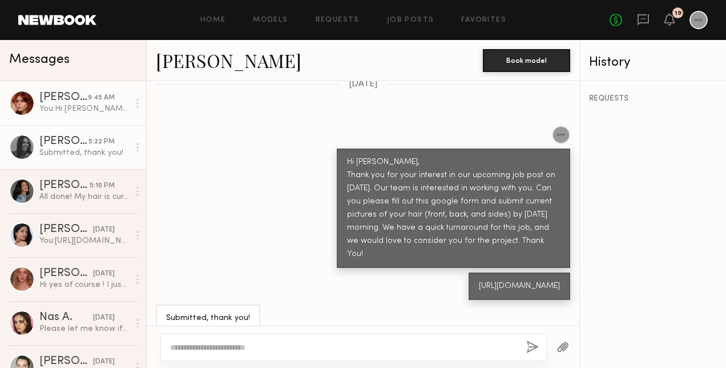
click at [78, 107] on div "You: Hi Polly, Thank you for your interest in our upcoming job post on 10/28/25…" at bounding box center [84, 108] width 90 height 11
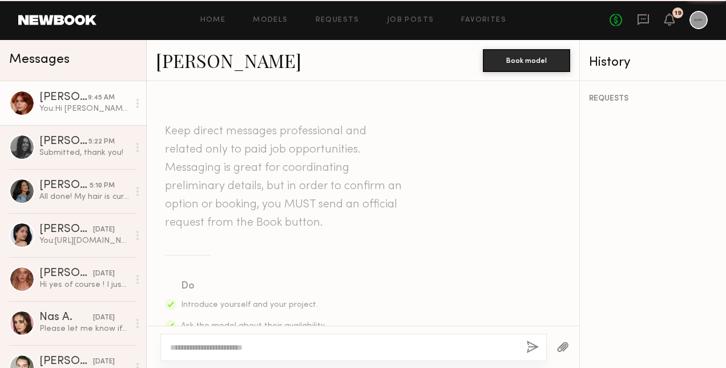
scroll to position [1276, 0]
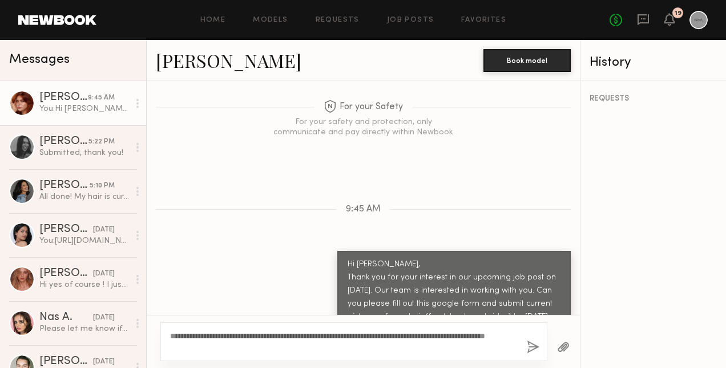
type textarea "**********"
click at [532, 350] on button "button" at bounding box center [533, 347] width 13 height 14
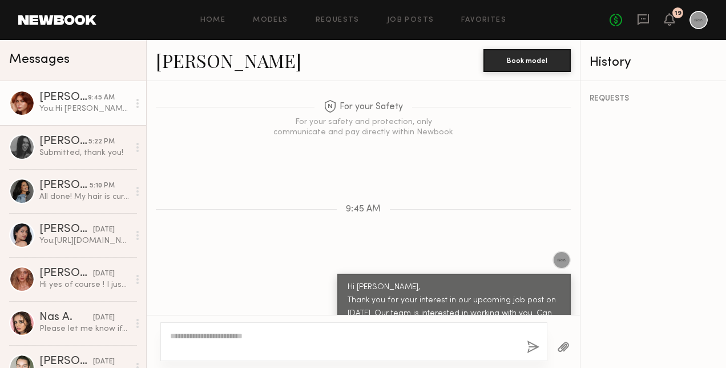
scroll to position [1357, 0]
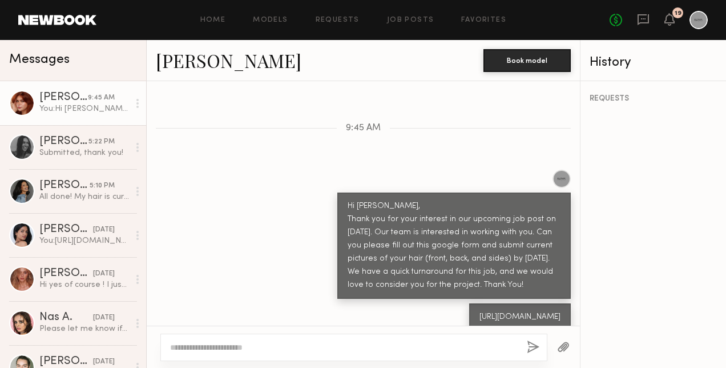
drag, startPoint x: 339, startPoint y: 166, endPoint x: 501, endPoint y: 260, distance: 187.6
click at [501, 260] on div "Keep direct messages professional and related only to paid job opportunities. M…" at bounding box center [363, 203] width 433 height 244
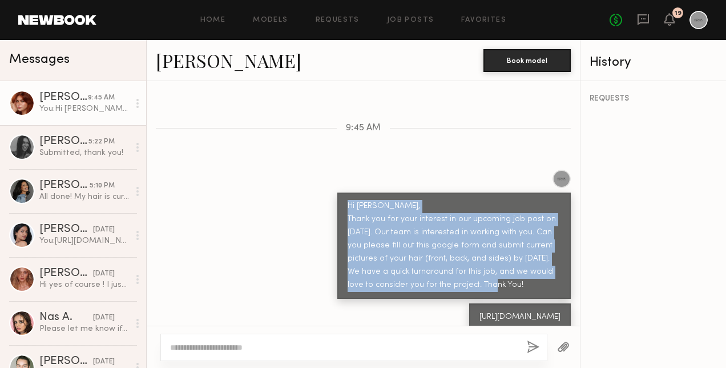
drag, startPoint x: 501, startPoint y: 260, endPoint x: 457, endPoint y: 234, distance: 51.7
click at [457, 233] on div "Hi Polly, Thank you for your interest in our upcoming job post on 10/28/25. Our…" at bounding box center [454, 246] width 213 height 92
click at [484, 252] on div "Hi Polly, Thank you for your interest in our upcoming job post on 10/28/25. Our…" at bounding box center [455, 245] width 234 height 106
drag, startPoint x: 436, startPoint y: 239, endPoint x: 338, endPoint y: 161, distance: 125.2
click at [338, 192] on div "Hi Polly, Thank you for your interest in our upcoming job post on 10/28/25. Our…" at bounding box center [455, 245] width 234 height 106
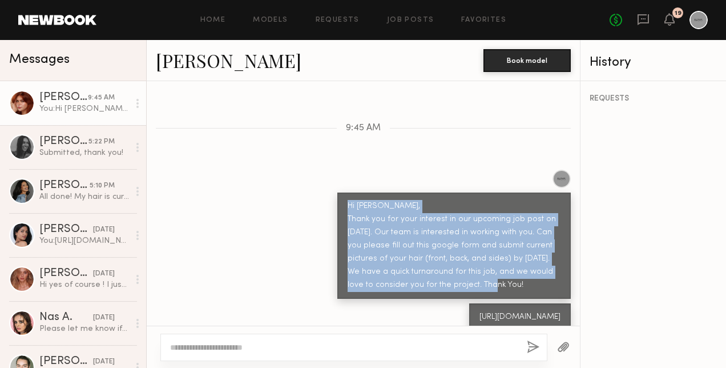
drag, startPoint x: 395, startPoint y: 308, endPoint x: 338, endPoint y: 276, distance: 65.2
click at [480, 311] on div "[URL][DOMAIN_NAME]" at bounding box center [520, 317] width 81 height 13
copy div "[URL][DOMAIN_NAME]"
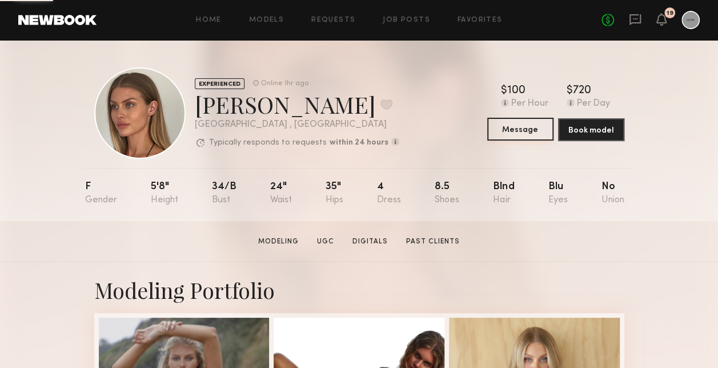
click at [521, 132] on button "Message" at bounding box center [520, 129] width 66 height 23
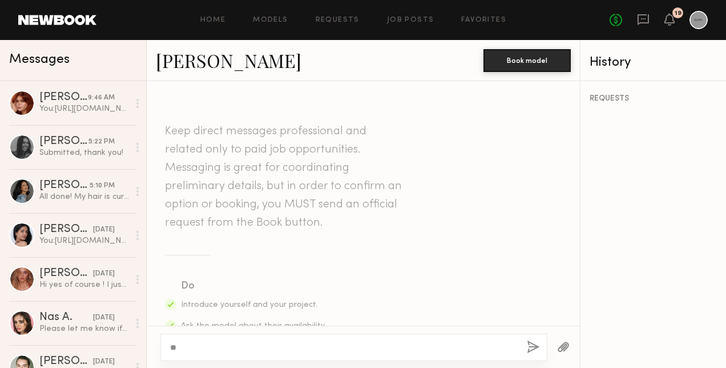
type textarea "*"
paste textarea "**********"
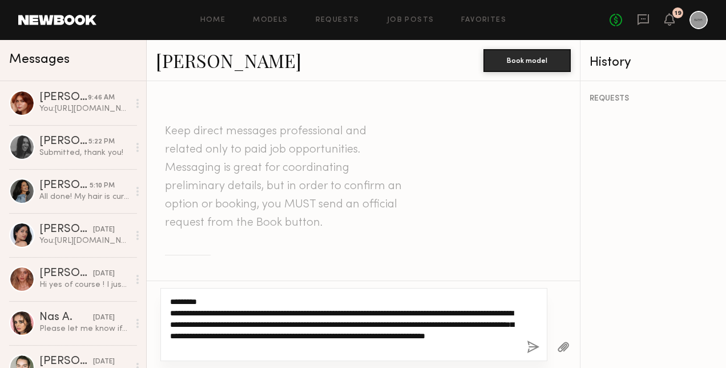
click at [195, 302] on textarea "**********" at bounding box center [344, 324] width 348 height 57
type textarea "**********"
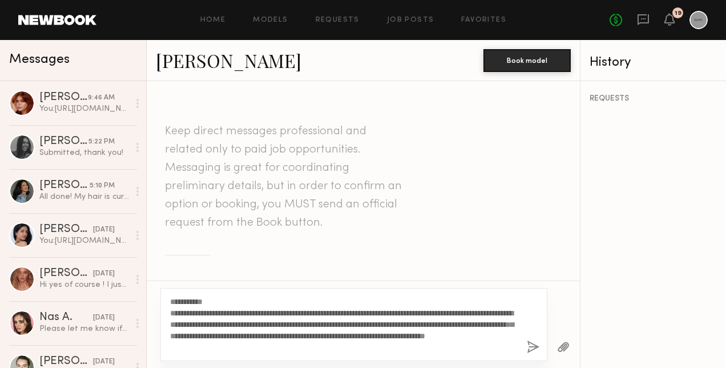
click at [528, 347] on button "button" at bounding box center [533, 347] width 13 height 14
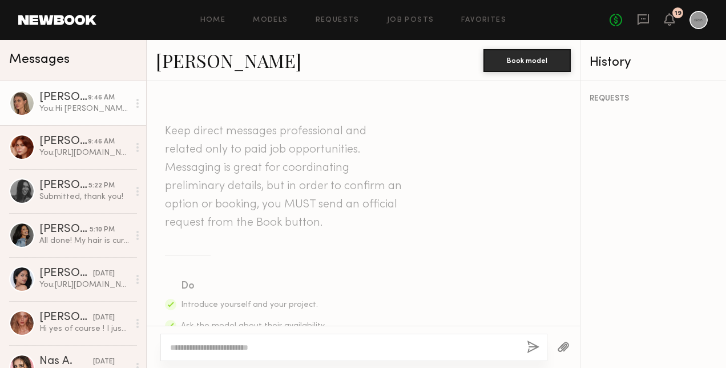
scroll to position [426, 0]
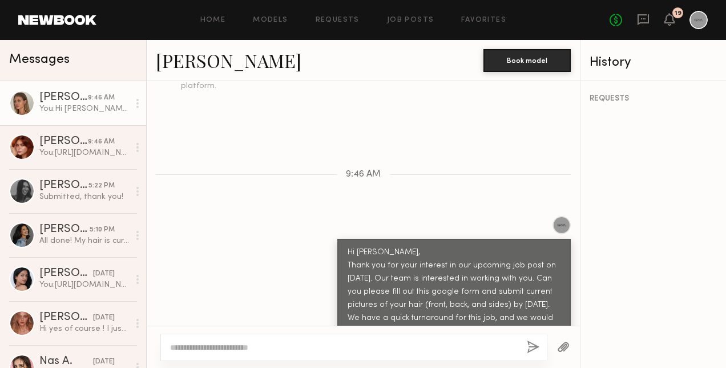
click at [320, 349] on textarea at bounding box center [344, 346] width 348 height 11
paste textarea "**********"
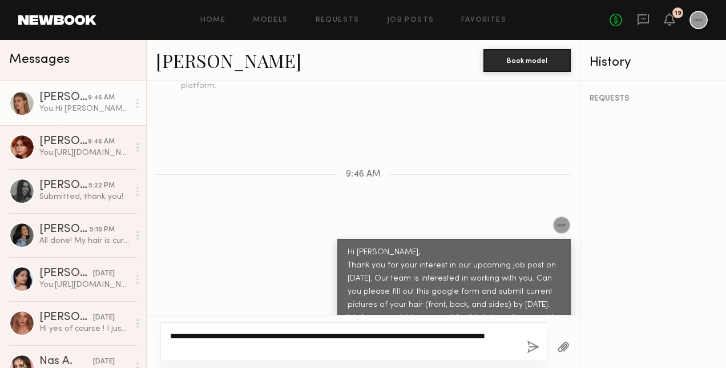
type textarea "**********"
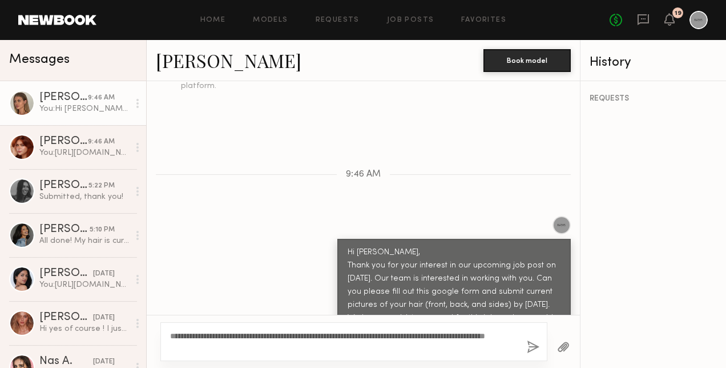
click at [527, 345] on button "button" at bounding box center [533, 347] width 13 height 14
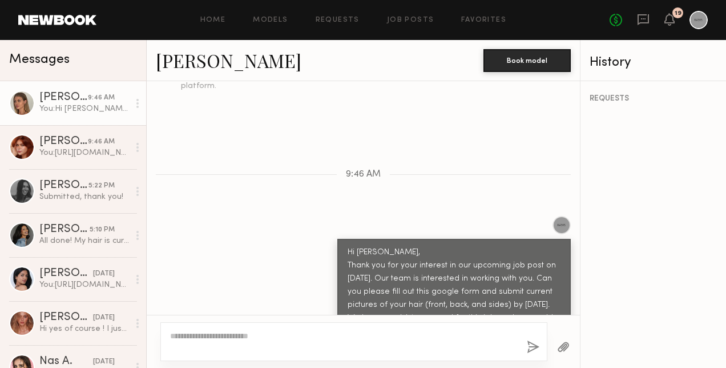
scroll to position [484, 0]
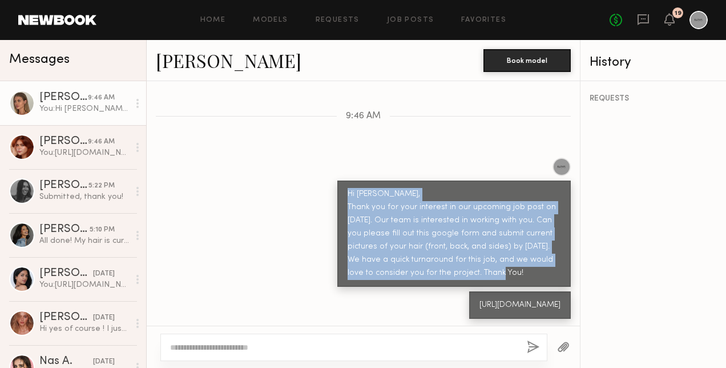
drag, startPoint x: 340, startPoint y: 167, endPoint x: 485, endPoint y: 241, distance: 162.7
click at [485, 241] on div "Hi [PERSON_NAME], Thank you for your interest in our upcoming job post on [DATE…" at bounding box center [454, 234] width 213 height 92
drag, startPoint x: 485, startPoint y: 241, endPoint x: 458, endPoint y: 221, distance: 33.9
copy div "Hi Shannon, Thank you for your interest in our upcoming job post on 10/28/25. O…"
drag, startPoint x: 415, startPoint y: 307, endPoint x: 339, endPoint y: 276, distance: 82.2
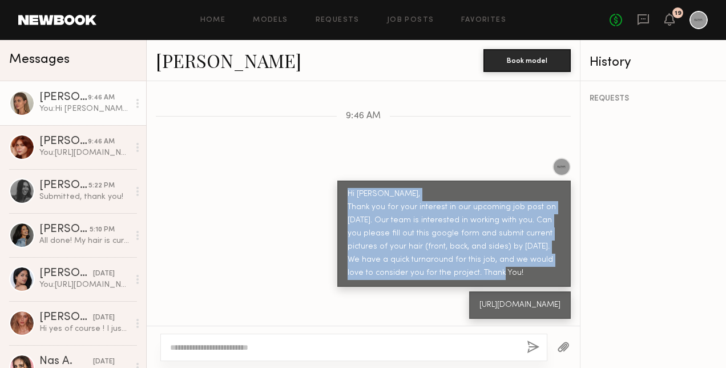
click at [480, 299] on div "[URL][DOMAIN_NAME]" at bounding box center [520, 305] width 81 height 13
drag, startPoint x: 339, startPoint y: 276, endPoint x: 341, endPoint y: 284, distance: 8.3
copy div "[URL][DOMAIN_NAME]"
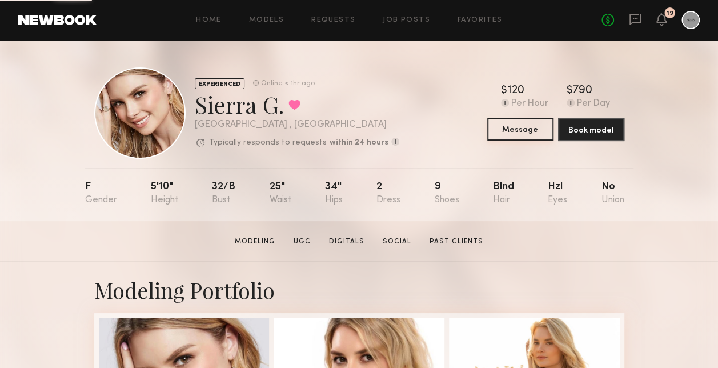
click at [529, 130] on button "Message" at bounding box center [520, 129] width 66 height 23
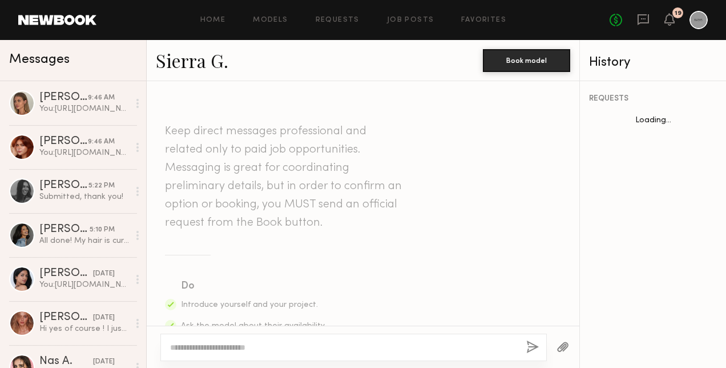
scroll to position [585, 0]
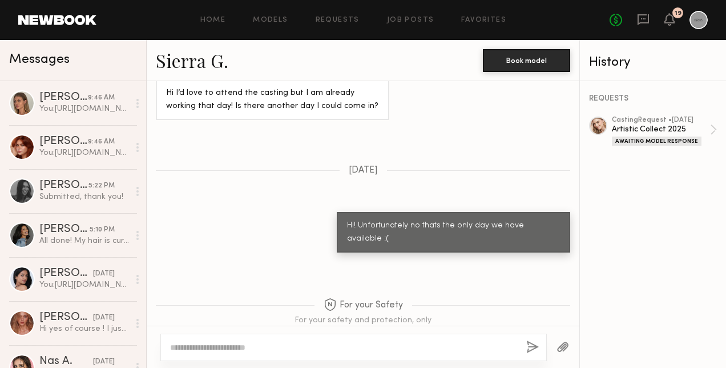
click at [399, 350] on textarea at bounding box center [343, 346] width 347 height 11
paste textarea "**********"
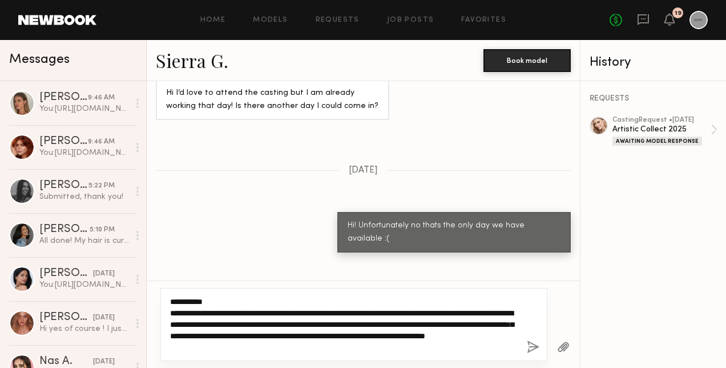
click at [212, 306] on textarea "**********" at bounding box center [344, 324] width 348 height 57
type textarea "**********"
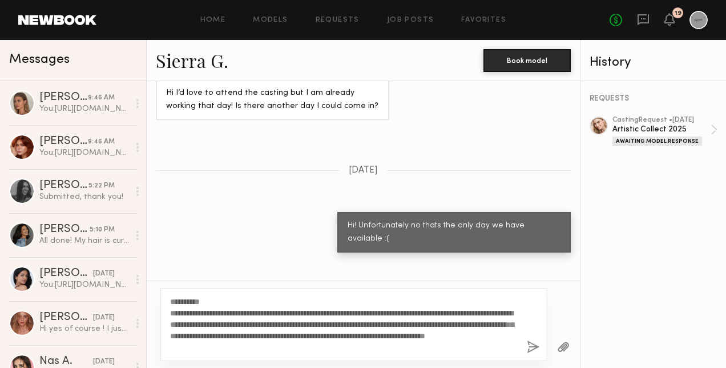
click at [528, 348] on button "button" at bounding box center [533, 347] width 13 height 14
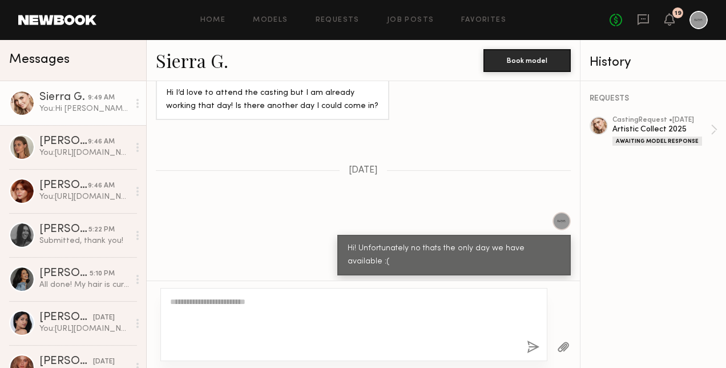
scroll to position [909, 0]
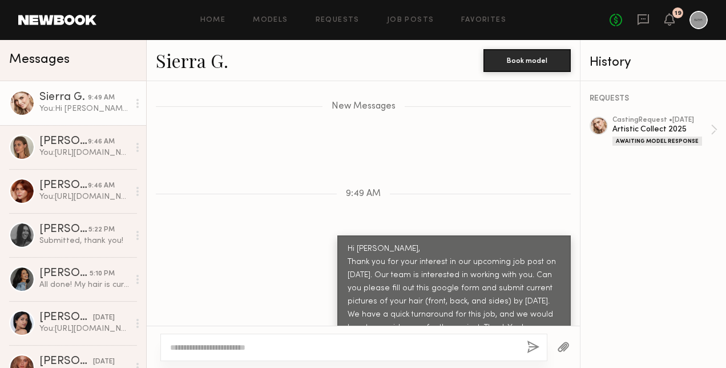
click at [421, 339] on div at bounding box center [353, 347] width 387 height 27
click at [418, 352] on textarea at bounding box center [344, 346] width 348 height 11
paste textarea "**********"
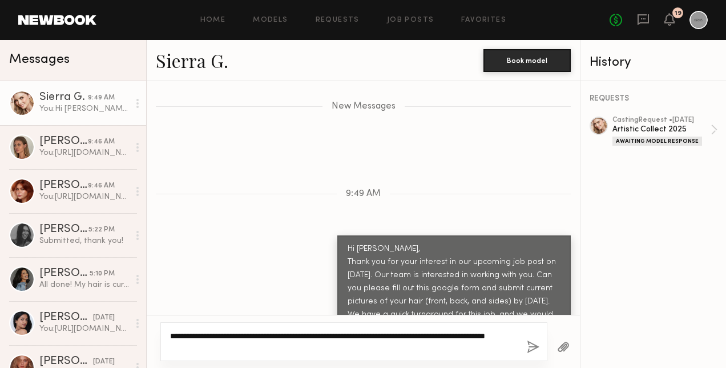
type textarea "**********"
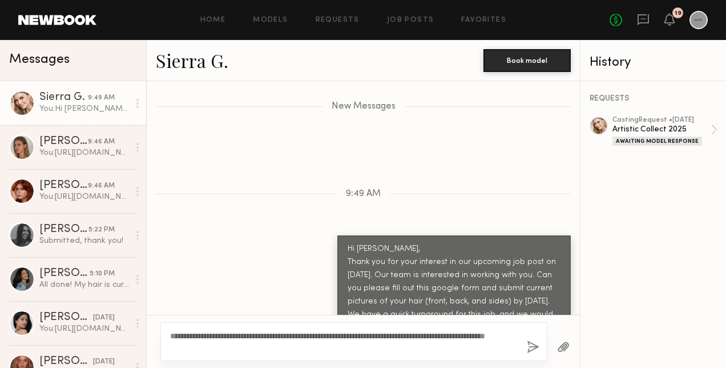
click at [535, 350] on button "button" at bounding box center [533, 347] width 13 height 14
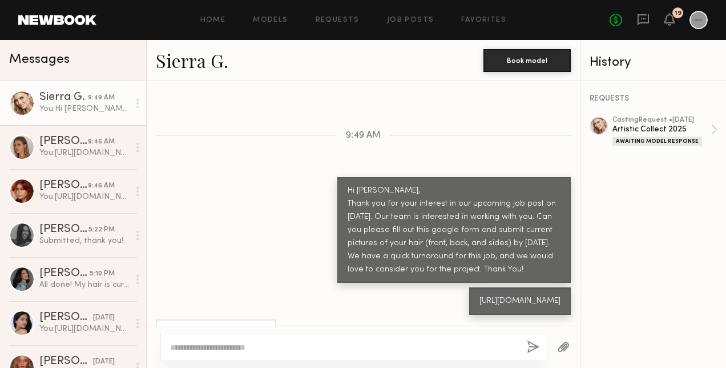
scroll to position [978, 0]
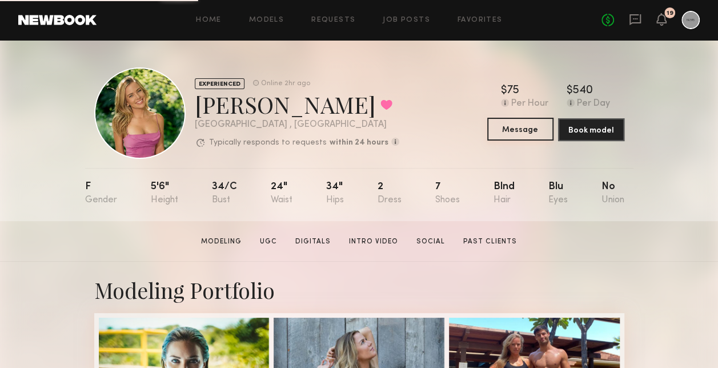
click at [537, 137] on button "Message" at bounding box center [520, 129] width 66 height 23
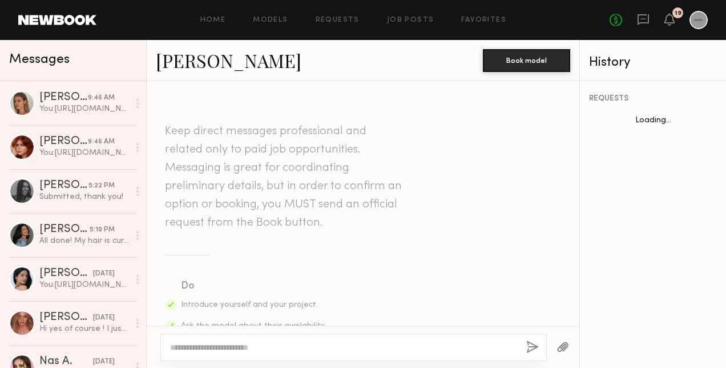
scroll to position [1942, 0]
